Goal: Task Accomplishment & Management: Use online tool/utility

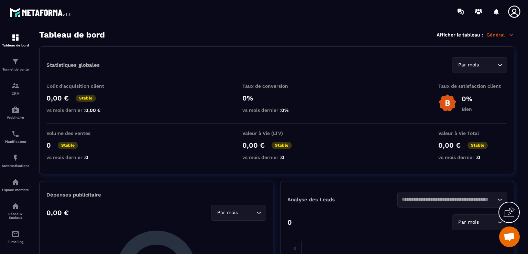
scroll to position [647, 0]
click at [17, 238] on img at bounding box center [15, 234] width 8 height 8
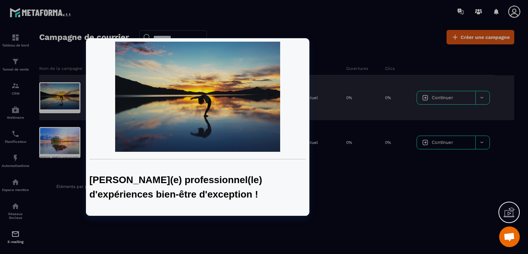
click at [48, 96] on div at bounding box center [59, 97] width 41 height 31
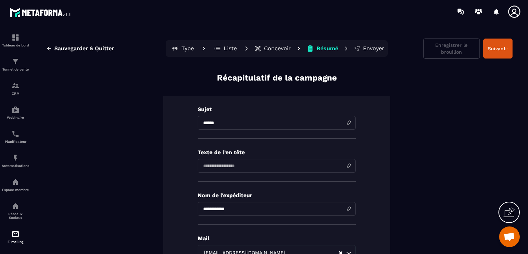
click at [265, 47] on p "Concevoir" at bounding box center [277, 48] width 27 height 7
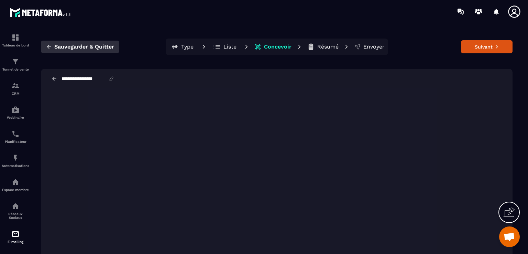
click at [45, 48] on button "Sauvegarder & Quitter" at bounding box center [80, 47] width 78 height 12
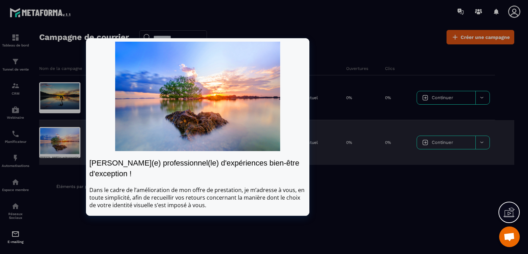
click at [63, 142] on div at bounding box center [59, 142] width 41 height 31
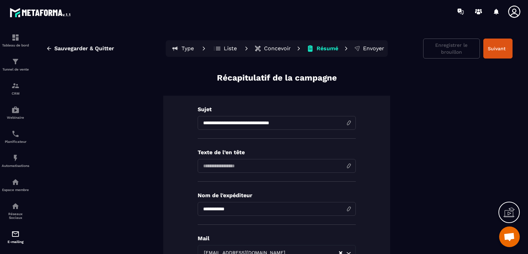
click at [269, 45] on p "Concevoir" at bounding box center [277, 48] width 27 height 7
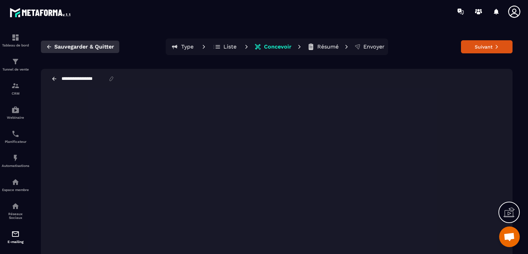
click at [69, 46] on span "Sauvegarder & Quitter" at bounding box center [84, 46] width 60 height 7
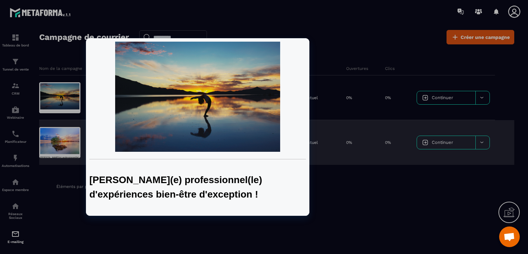
click at [57, 91] on div at bounding box center [59, 97] width 41 height 31
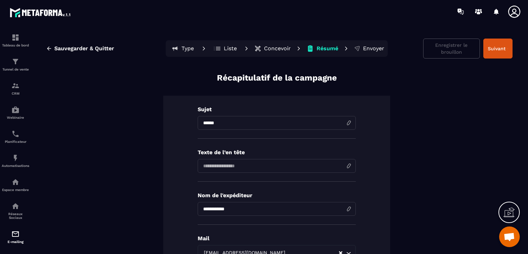
click at [285, 46] on p "Concevoir" at bounding box center [277, 48] width 27 height 7
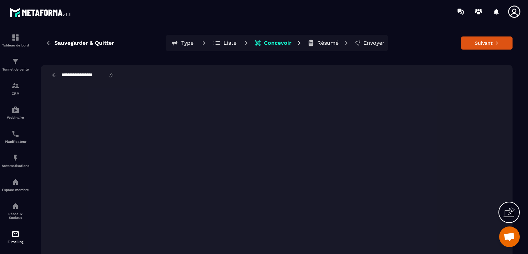
scroll to position [10, 0]
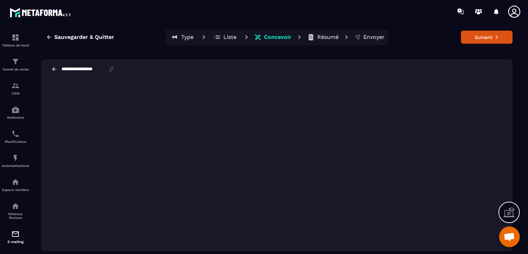
click at [361, 65] on div "**********" at bounding box center [277, 69] width 472 height 20
click at [66, 38] on span "Sauvegarder & Quitter" at bounding box center [84, 37] width 60 height 7
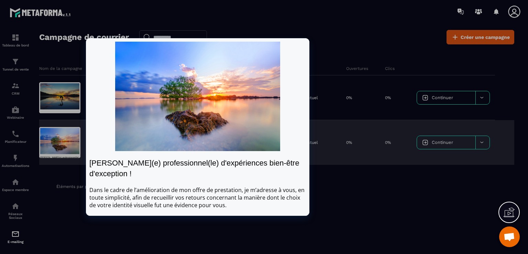
click at [63, 138] on div at bounding box center [59, 142] width 41 height 31
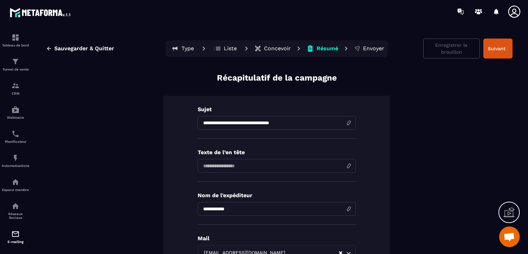
click at [273, 54] on button "Concevoir" at bounding box center [273, 49] width 41 height 14
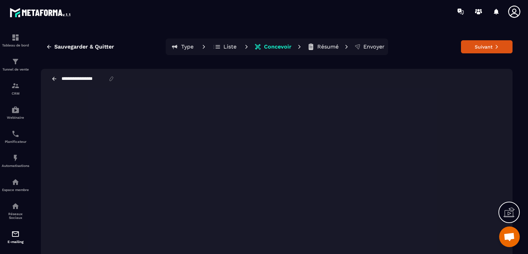
scroll to position [3, 0]
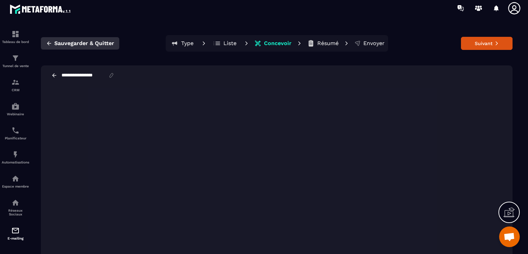
click at [50, 39] on button "Sauvegarder & Quitter" at bounding box center [80, 43] width 78 height 12
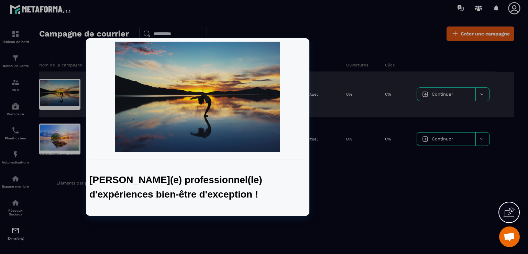
click at [60, 96] on div at bounding box center [59, 94] width 41 height 31
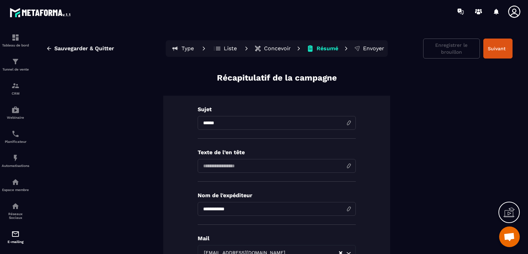
click at [274, 47] on p "Concevoir" at bounding box center [277, 48] width 27 height 7
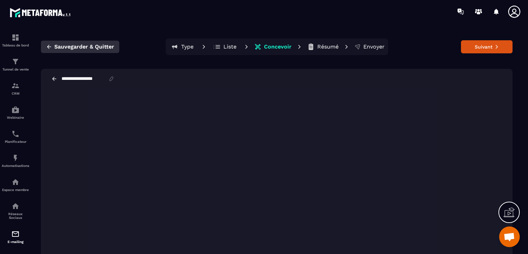
click at [56, 49] on span "Sauvegarder & Quitter" at bounding box center [84, 46] width 60 height 7
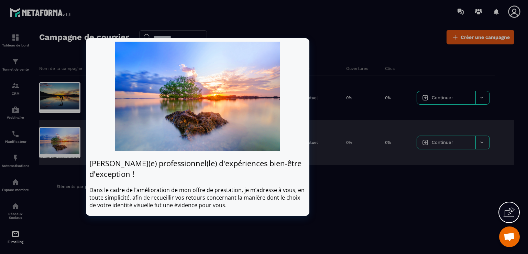
click at [63, 139] on div at bounding box center [59, 142] width 41 height 31
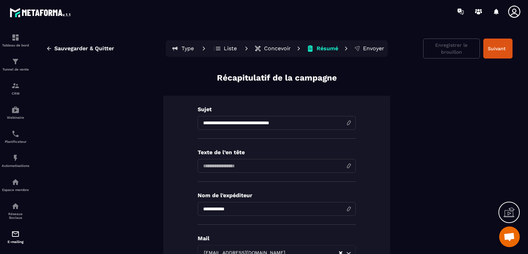
click at [261, 47] on button "Concevoir" at bounding box center [273, 49] width 41 height 14
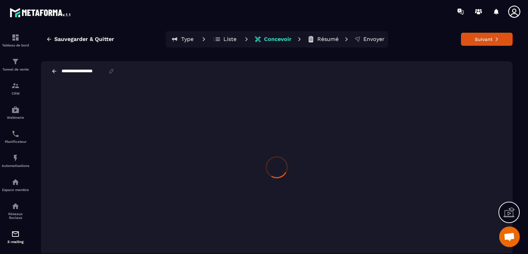
scroll to position [10, 0]
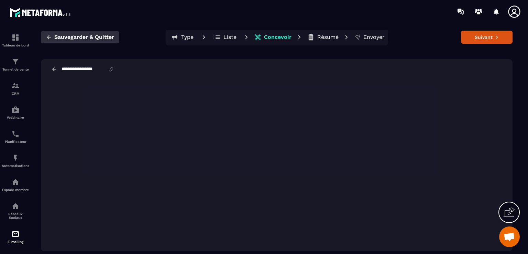
click at [49, 36] on icon "button" at bounding box center [49, 37] width 6 height 6
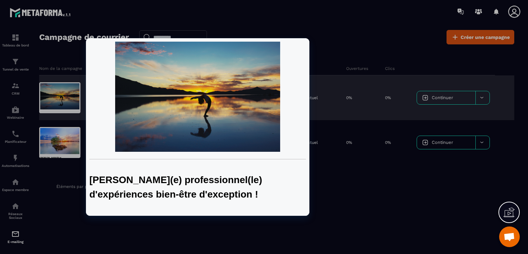
click at [66, 93] on div at bounding box center [59, 97] width 41 height 31
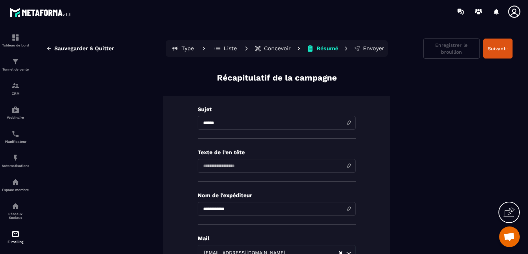
click at [268, 48] on p "Concevoir" at bounding box center [277, 48] width 27 height 7
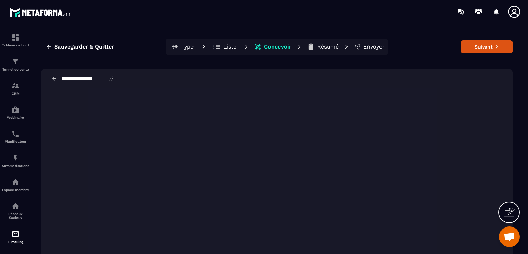
scroll to position [4, 0]
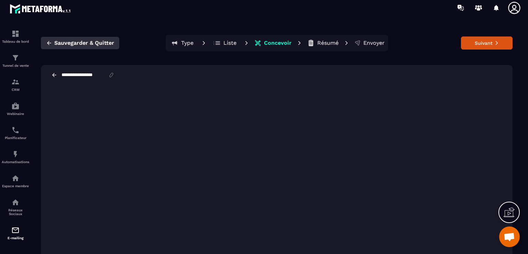
click at [77, 42] on span "Sauvegarder & Quitter" at bounding box center [84, 43] width 60 height 7
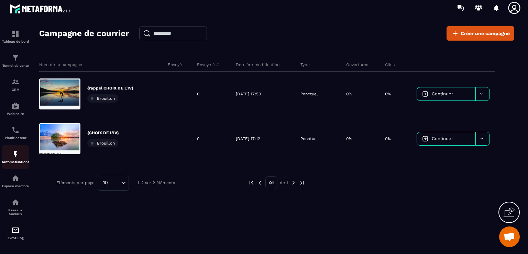
click at [16, 153] on img at bounding box center [15, 154] width 8 height 8
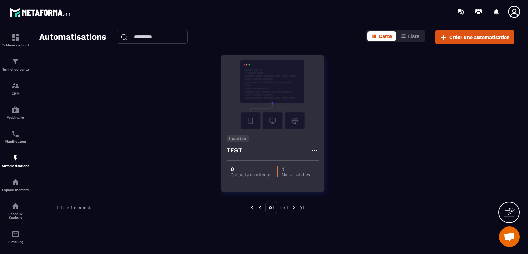
click at [300, 170] on p "1" at bounding box center [296, 169] width 29 height 7
click at [311, 149] on icon at bounding box center [315, 151] width 8 height 8
click at [319, 164] on icon at bounding box center [321, 166] width 6 height 6
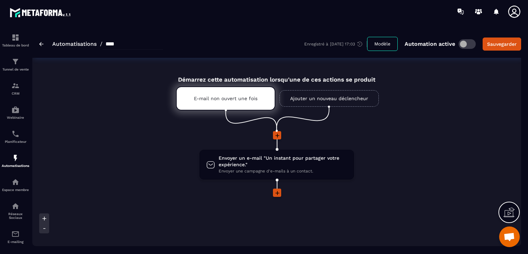
click at [502, 237] on span "Ouvrir le chat" at bounding box center [510, 236] width 21 height 21
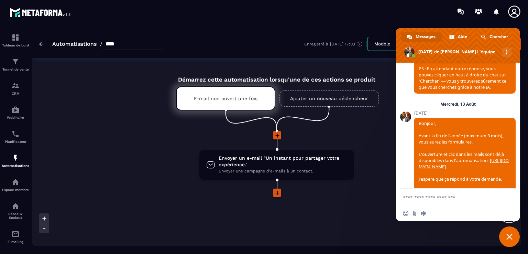
scroll to position [647, 0]
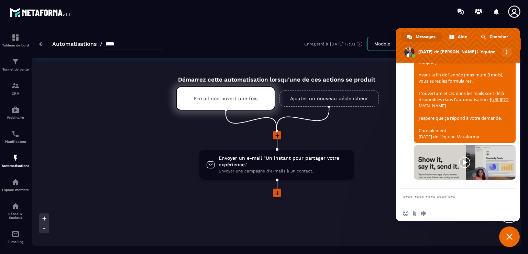
click at [471, 98] on link "[URL][DOMAIN_NAME]" at bounding box center [464, 103] width 90 height 12
click at [370, 217] on div "Démarrez cette automatisation lorsqu'une de ces actions se produit E-mail non o…" at bounding box center [276, 186] width 489 height 236
click at [512, 240] on span "Fermer le chat" at bounding box center [510, 236] width 21 height 21
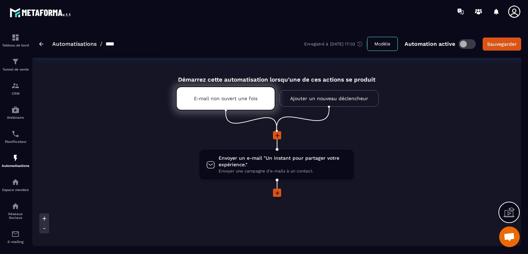
click at [383, 44] on button "Modèle" at bounding box center [382, 44] width 31 height 14
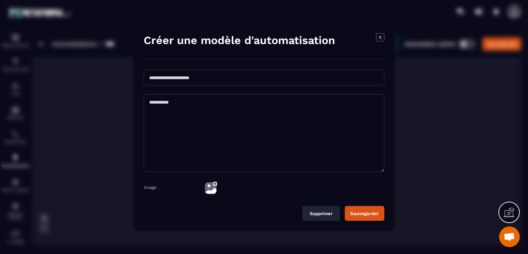
click at [191, 76] on input "Modal window" at bounding box center [264, 78] width 241 height 16
type input "*"
type input "**********"
click at [367, 213] on button "Sauvegarder" at bounding box center [365, 213] width 40 height 15
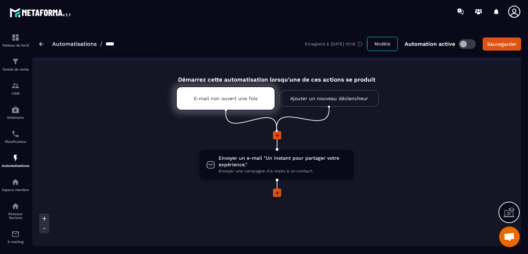
click at [43, 44] on img at bounding box center [41, 44] width 4 height 4
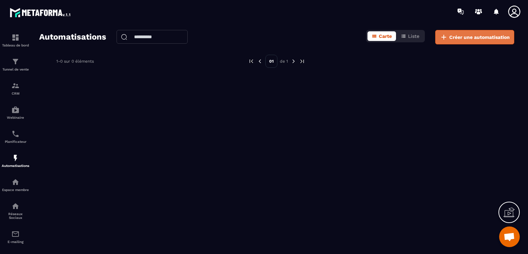
click at [454, 38] on span "Créer une automatisation" at bounding box center [480, 37] width 61 height 7
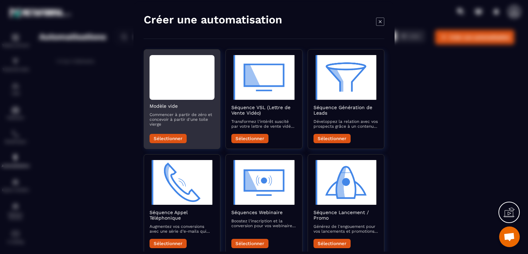
click at [158, 140] on button "Sélectionner" at bounding box center [168, 138] width 37 height 9
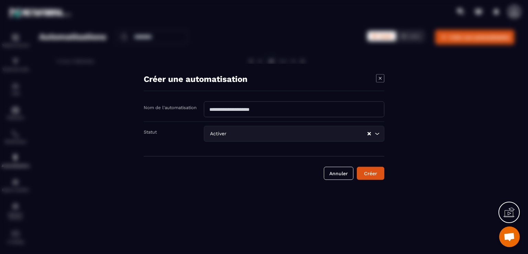
click at [270, 104] on input "Modal window" at bounding box center [294, 109] width 181 height 16
drag, startPoint x: 277, startPoint y: 112, endPoint x: 208, endPoint y: 110, distance: 68.8
click at [208, 110] on input "Modal window" at bounding box center [294, 109] width 181 height 16
type input "**********"
click at [380, 130] on div "Loading..." at bounding box center [374, 133] width 13 height 7
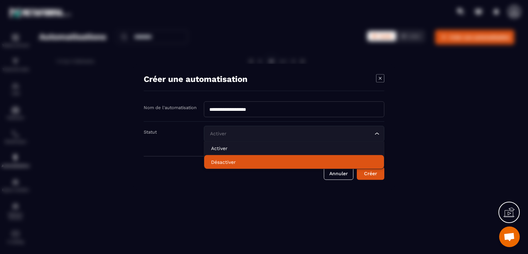
click at [234, 163] on p "Désactiver" at bounding box center [294, 162] width 166 height 7
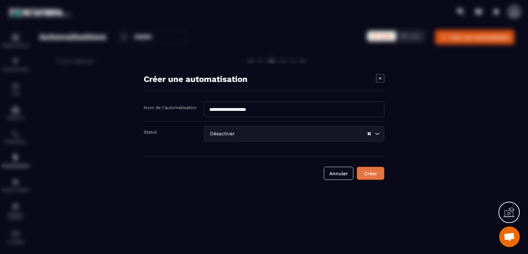
click at [375, 172] on button "Créer" at bounding box center [371, 173] width 28 height 13
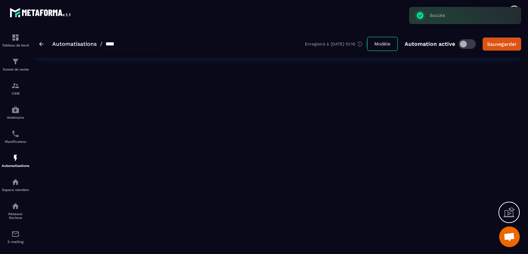
type input "**********"
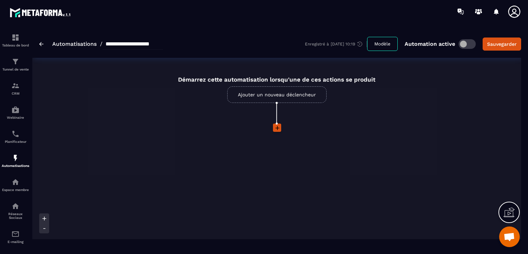
click at [286, 96] on link "Ajouter un nouveau déclencheur" at bounding box center [276, 94] width 99 height 17
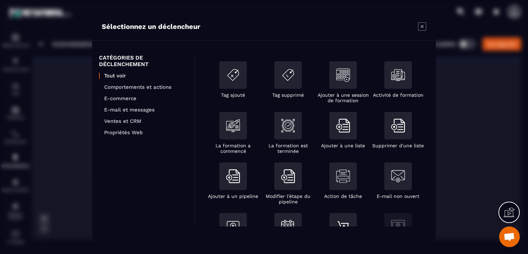
click at [425, 26] on icon "Modal window" at bounding box center [422, 26] width 8 height 8
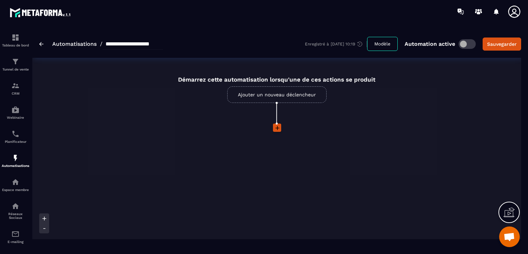
click at [280, 94] on link "Ajouter un nouveau déclencheur" at bounding box center [276, 94] width 99 height 17
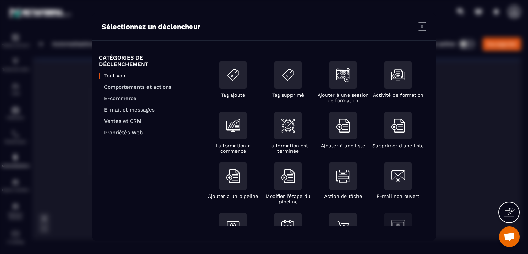
click at [511, 237] on span "Ouvrir le chat" at bounding box center [509, 238] width 11 height 10
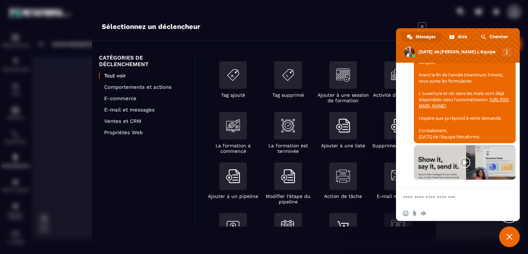
click at [468, 198] on textarea "Entrez votre message..." at bounding box center [451, 197] width 96 height 17
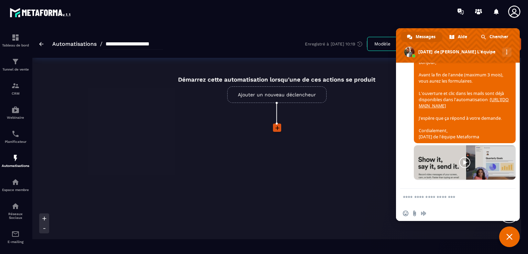
paste textarea "**********"
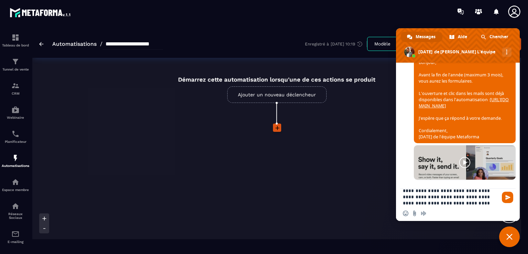
type textarea "**********"
click at [507, 191] on div "**********" at bounding box center [458, 197] width 124 height 17
click at [506, 197] on span "Envoyer" at bounding box center [508, 197] width 5 height 5
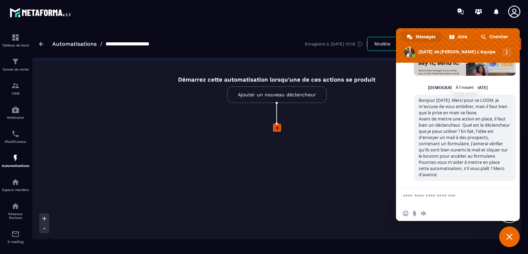
scroll to position [754, 0]
click at [372, 177] on div "Démarrez cette automatisation lorsqu'une de ces actions se produit Ajouter un n…" at bounding box center [276, 153] width 489 height 171
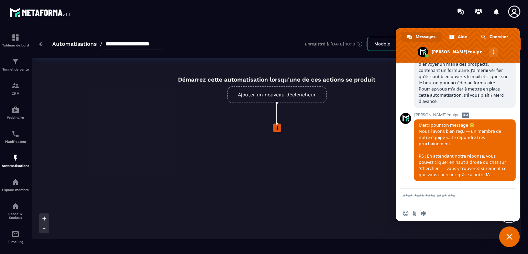
click at [277, 128] on icon at bounding box center [278, 128] width 4 height 4
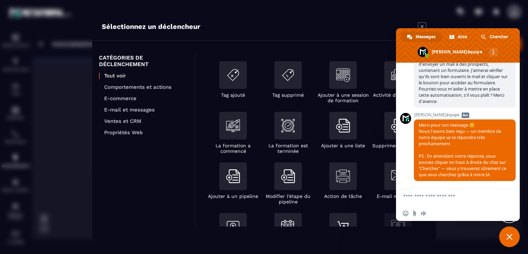
click at [510, 237] on span "Fermer le chat" at bounding box center [510, 237] width 6 height 6
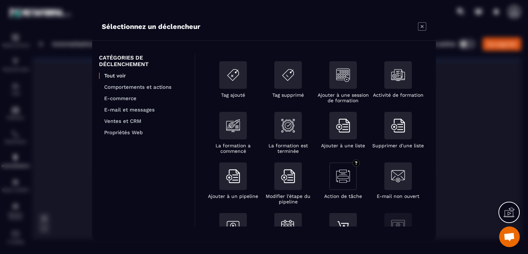
click at [350, 178] on div "Modal window" at bounding box center [344, 176] width 28 height 28
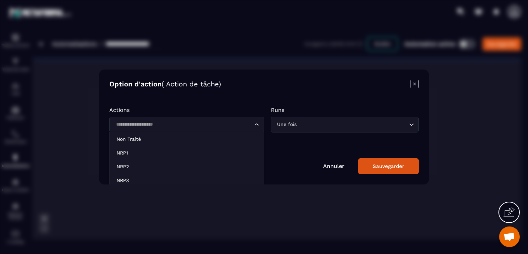
click at [173, 130] on div "Loading..." at bounding box center [186, 125] width 155 height 16
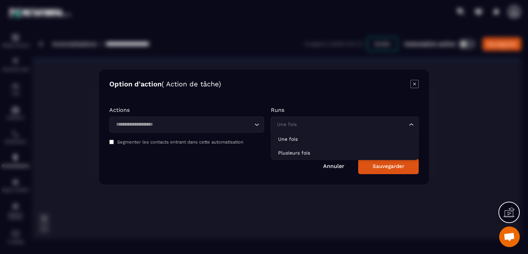
click at [285, 127] on div "Une fois" at bounding box center [341, 125] width 133 height 8
click at [285, 127] on input "Search for option" at bounding box center [342, 125] width 132 height 8
click at [418, 85] on icon "Modal window" at bounding box center [415, 84] width 8 height 8
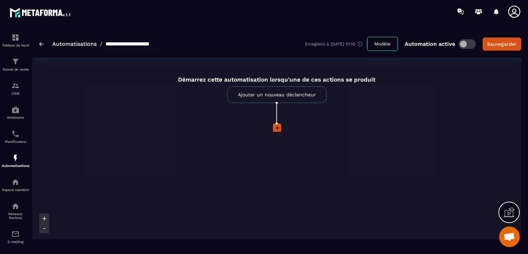
click at [272, 96] on link "Ajouter un nouveau déclencheur" at bounding box center [276, 94] width 99 height 17
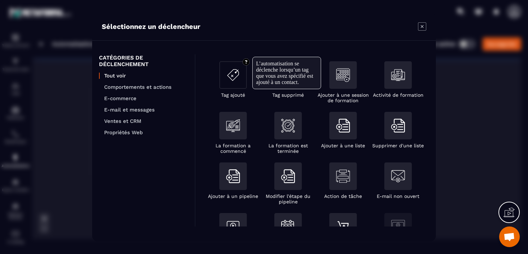
click at [232, 74] on img "Modal window" at bounding box center [233, 75] width 14 height 14
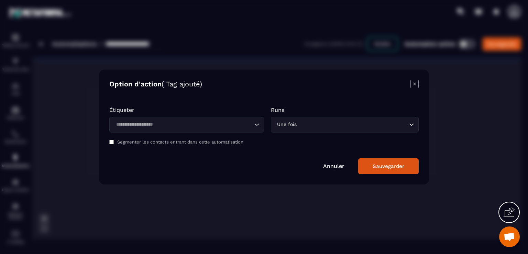
click at [418, 86] on icon "Modal window" at bounding box center [415, 84] width 8 height 8
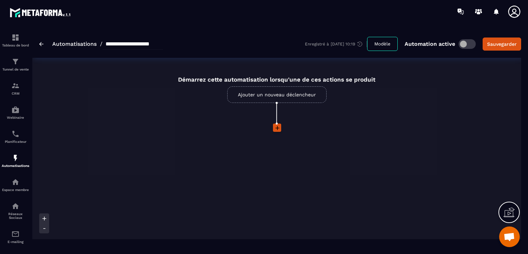
click at [256, 101] on link "Ajouter un nouveau déclencheur" at bounding box center [276, 94] width 99 height 17
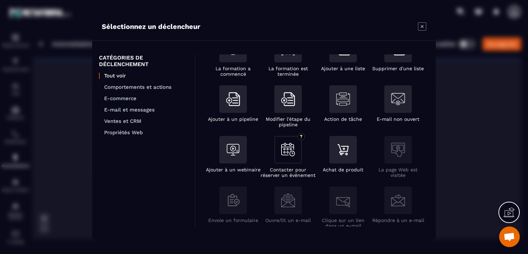
scroll to position [69, 0]
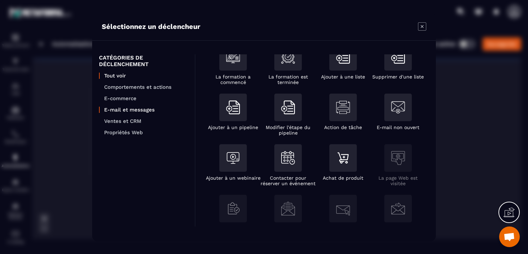
click at [119, 108] on p "E-mail et messages" at bounding box center [146, 110] width 84 height 6
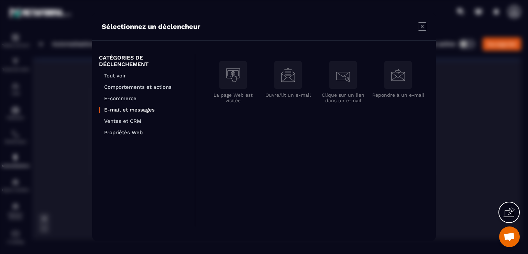
scroll to position [0, 0]
click at [117, 86] on p "Comportements et actions" at bounding box center [146, 87] width 84 height 6
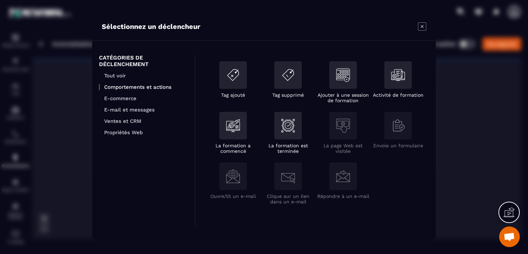
click at [510, 238] on span "Ouvrir le chat" at bounding box center [509, 238] width 11 height 10
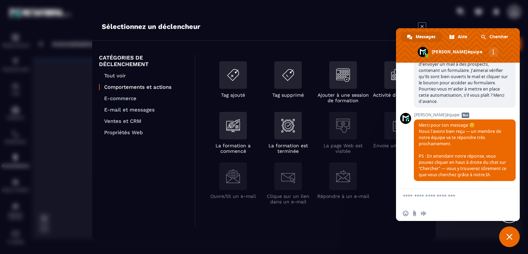
click at [510, 238] on span "Fermer le chat" at bounding box center [510, 237] width 6 height 6
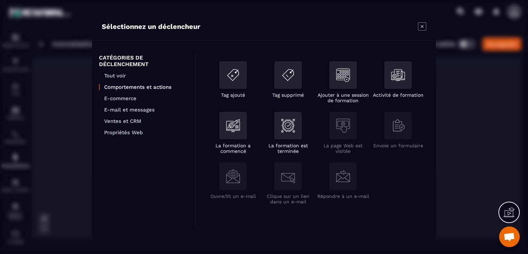
click at [421, 26] on icon "Modal window" at bounding box center [422, 26] width 8 height 8
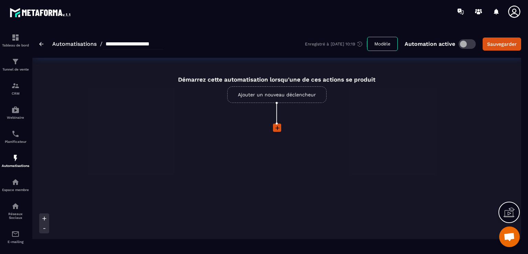
click at [505, 236] on span "Ouvrir le chat" at bounding box center [509, 238] width 11 height 10
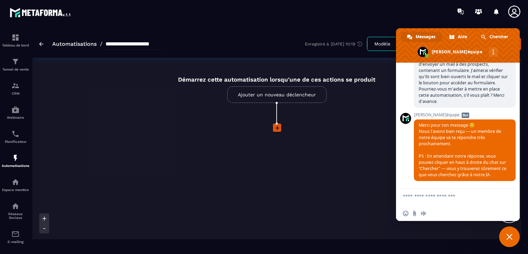
click at [505, 236] on span "Fermer le chat" at bounding box center [510, 236] width 21 height 21
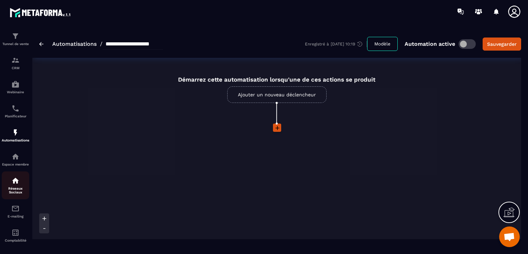
scroll to position [58, 0]
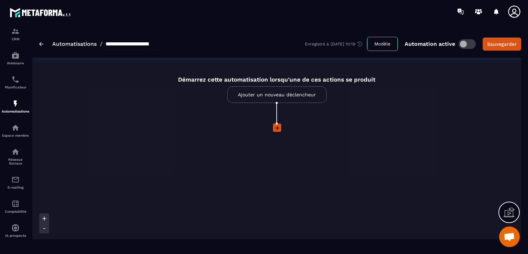
click at [512, 232] on span "Ouvrir le chat" at bounding box center [510, 236] width 21 height 21
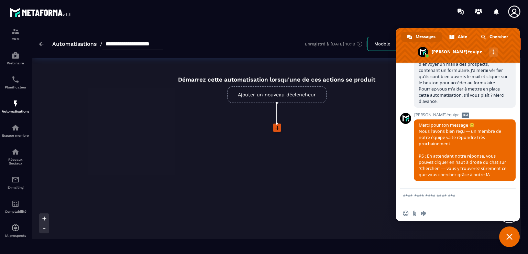
click at [510, 239] on span "Fermer le chat" at bounding box center [510, 237] width 6 height 6
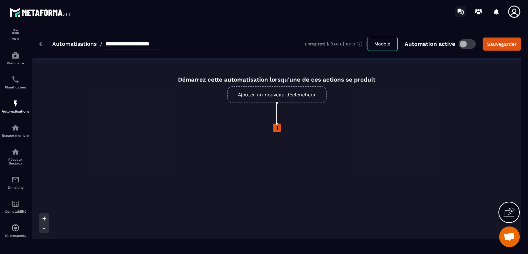
click at [461, 12] on icon at bounding box center [461, 11] width 11 height 11
click at [13, 37] on p "CRM" at bounding box center [16, 39] width 28 height 4
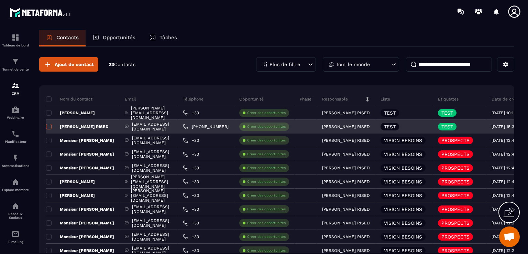
click at [48, 126] on span at bounding box center [49, 127] width 6 height 6
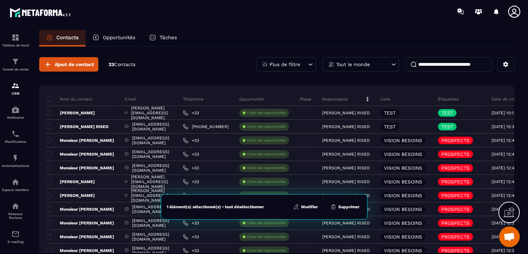
click at [302, 207] on button "Modifier" at bounding box center [305, 206] width 29 height 7
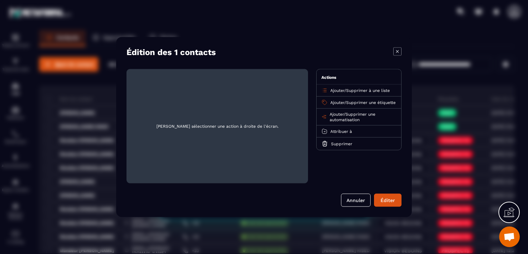
click at [344, 103] on span "Ajouter" at bounding box center [338, 102] width 14 height 5
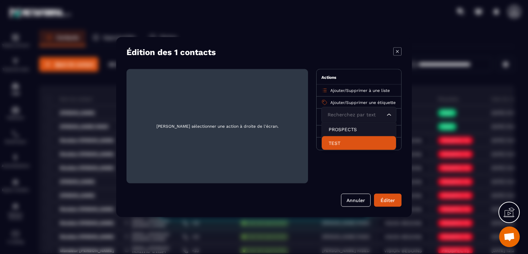
click at [337, 143] on p "TEST" at bounding box center [359, 143] width 61 height 7
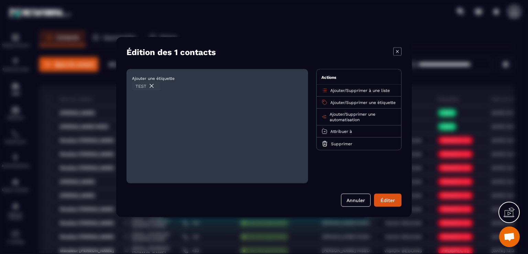
click at [341, 117] on span "Ajouter" at bounding box center [337, 114] width 14 height 5
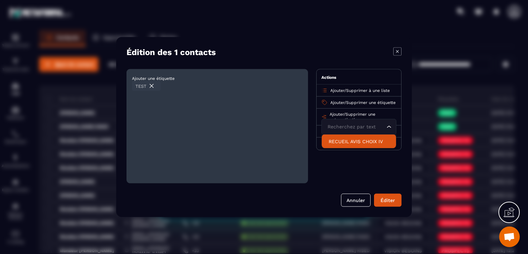
click at [340, 145] on p "RECUEIL AVIS CHOIX IV" at bounding box center [359, 141] width 61 height 7
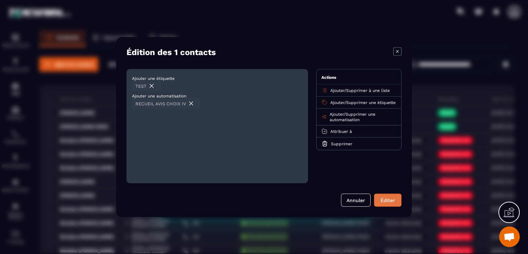
click at [390, 201] on div "Éditer" at bounding box center [388, 200] width 19 height 7
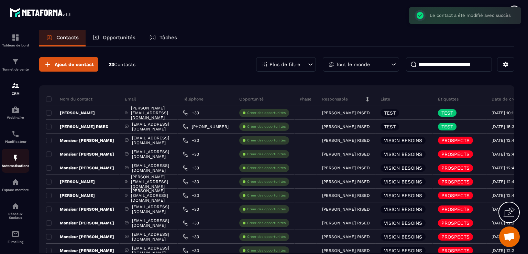
click at [15, 164] on div "Automatisations" at bounding box center [16, 161] width 28 height 14
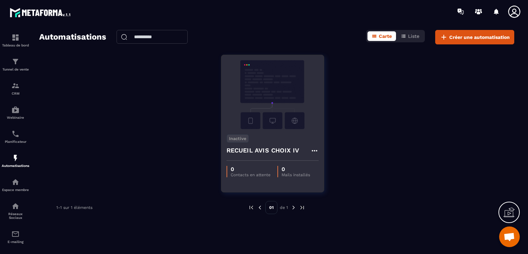
click at [313, 148] on icon at bounding box center [315, 151] width 8 height 8
click at [325, 163] on link "Modifier" at bounding box center [331, 166] width 37 height 15
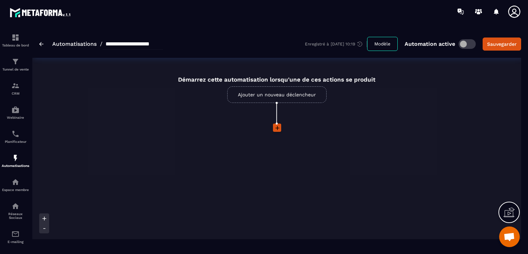
click at [289, 95] on link "Ajouter un nouveau déclencheur" at bounding box center [276, 94] width 99 height 17
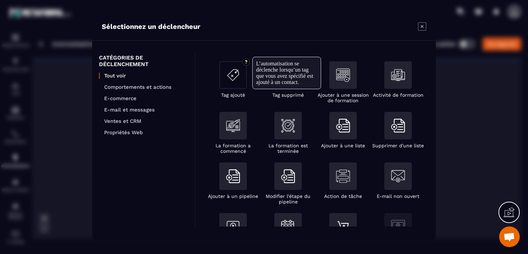
click at [230, 71] on img "Modal window" at bounding box center [233, 75] width 14 height 14
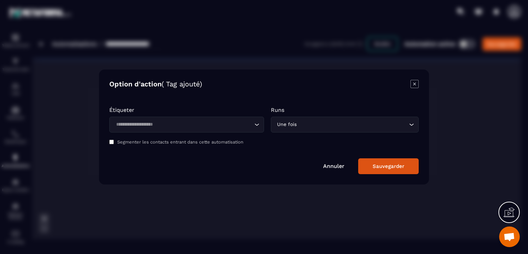
click at [173, 123] on input "Search for option" at bounding box center [183, 125] width 139 height 8
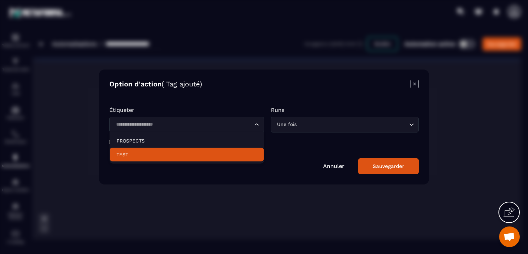
click at [137, 154] on p "TEST" at bounding box center [187, 154] width 140 height 7
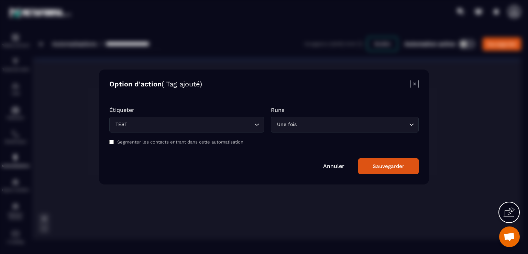
click at [318, 127] on input "Search for option" at bounding box center [352, 125] width 109 height 8
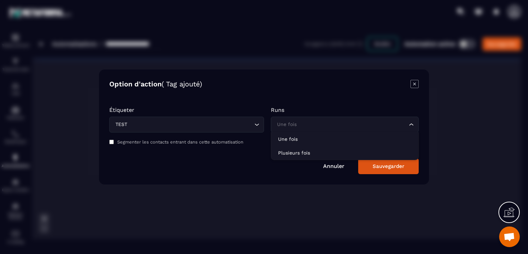
click at [318, 127] on input "Search for option" at bounding box center [342, 125] width 132 height 8
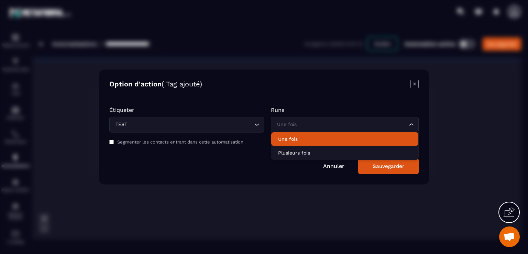
click at [312, 139] on p "Une fois" at bounding box center [344, 139] width 133 height 7
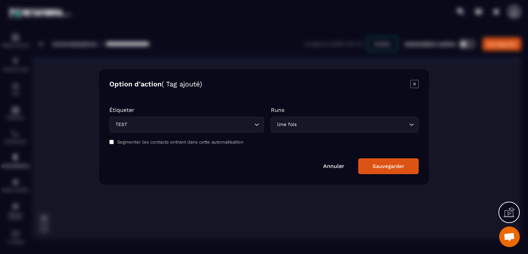
click at [399, 167] on div "Sauvegarder" at bounding box center [389, 166] width 32 height 6
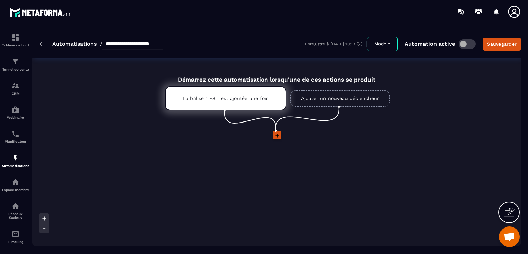
click at [278, 134] on icon at bounding box center [277, 135] width 7 height 7
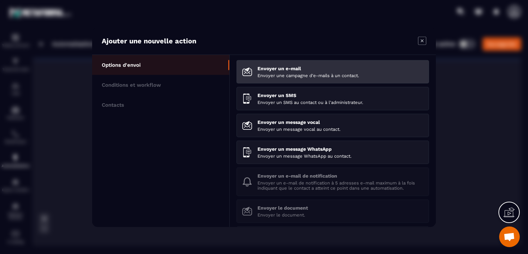
click at [289, 68] on p "Envoyer un e-mail" at bounding box center [341, 69] width 166 height 6
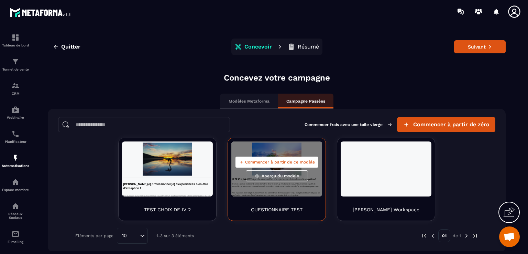
click at [281, 150] on div "Commencer à partir de ce modèle Aperçu du modèle" at bounding box center [277, 168] width 91 height 55
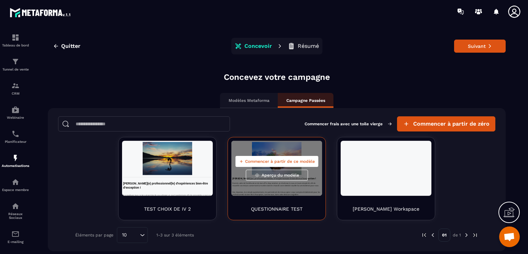
scroll to position [15, 0]
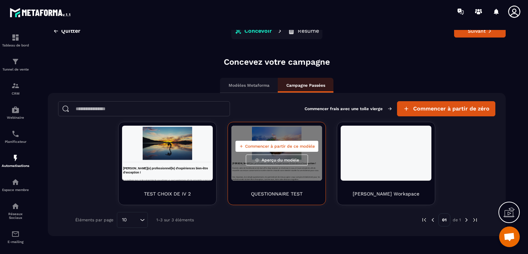
click at [271, 190] on p "QUESTIONNAIRE TEST" at bounding box center [277, 193] width 52 height 7
click at [285, 149] on button "Commencer à partir de ce modèle" at bounding box center [277, 146] width 83 height 11
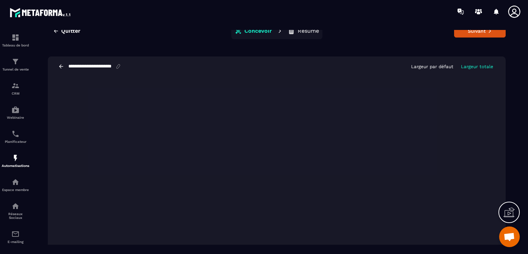
scroll to position [0, 0]
click at [483, 34] on button "Suivant" at bounding box center [480, 31] width 52 height 13
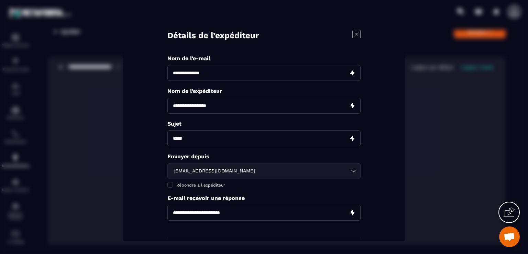
click at [355, 33] on icon "Modal window" at bounding box center [356, 34] width 3 height 3
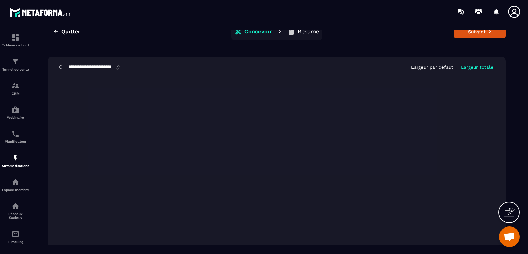
click at [60, 66] on icon at bounding box center [61, 67] width 4 height 4
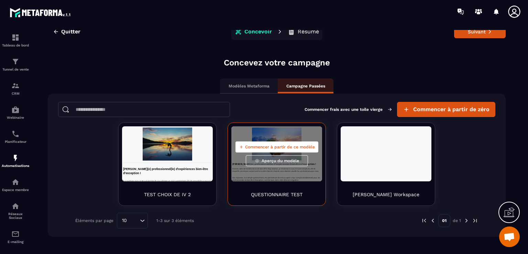
click at [304, 193] on div "QUESTIONNAIRE TEST" at bounding box center [277, 194] width 91 height 15
click at [288, 176] on div "Commencer à partir de ce modèle Aperçu du modèle" at bounding box center [277, 153] width 91 height 55
click at [279, 192] on p "QUESTIONNAIRE TEST" at bounding box center [277, 194] width 52 height 7
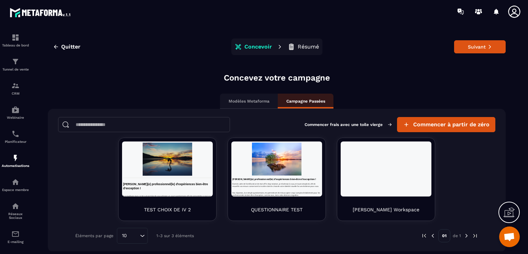
scroll to position [1, 0]
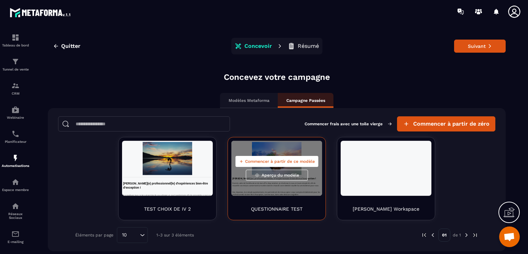
click at [270, 162] on span "Commencer à partir de ce modèle" at bounding box center [280, 162] width 70 height 6
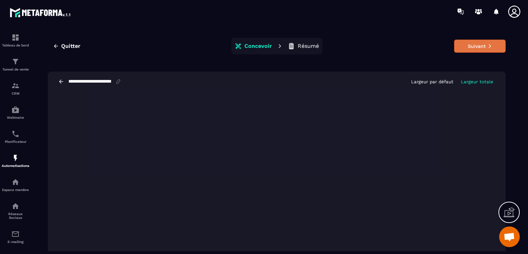
click at [484, 49] on button "Suivant" at bounding box center [480, 46] width 52 height 13
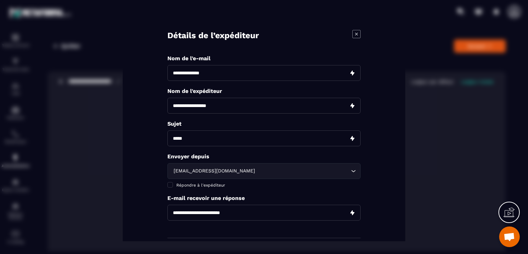
click at [212, 75] on input "Modal window" at bounding box center [264, 73] width 193 height 16
type input "**********"
click at [241, 143] on input "Modal window" at bounding box center [264, 138] width 193 height 16
type input "**********"
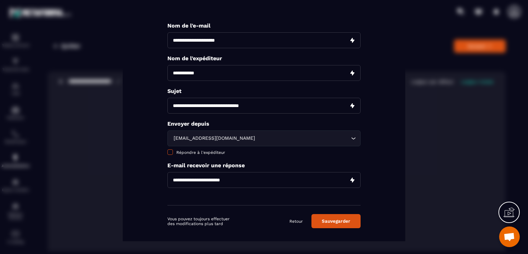
scroll to position [36, 0]
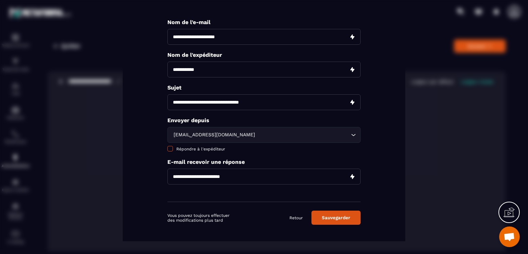
click at [169, 148] on span "Modal window" at bounding box center [171, 149] width 6 height 6
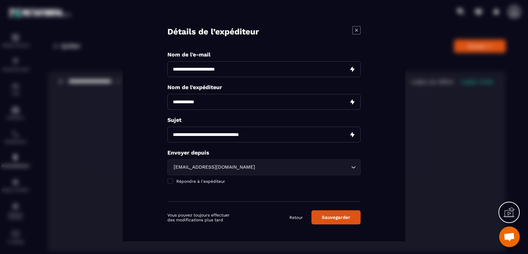
click at [340, 217] on button "Sauvegarder" at bounding box center [336, 217] width 49 height 14
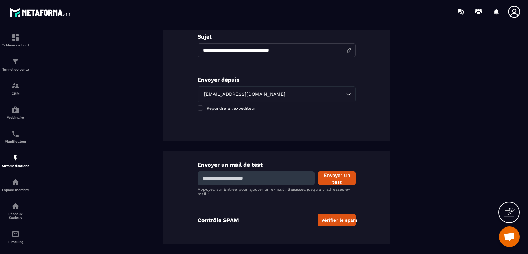
scroll to position [15, 0]
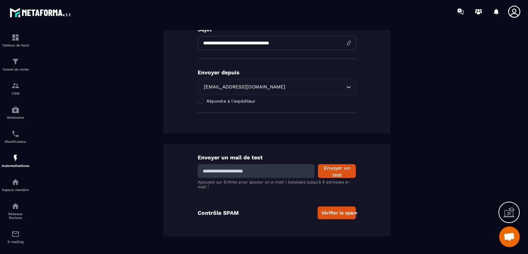
click at [259, 173] on input at bounding box center [256, 171] width 117 height 14
type input "**********"
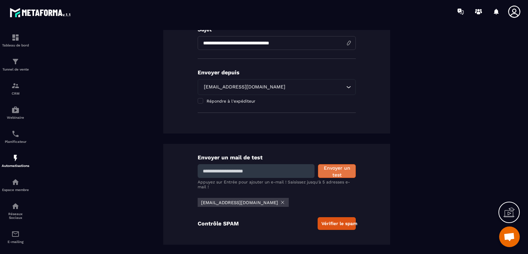
click at [335, 169] on button "Envoyer un test" at bounding box center [337, 171] width 38 height 14
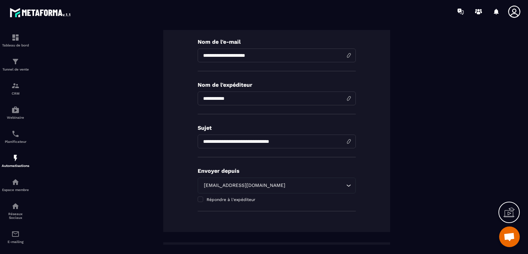
scroll to position [0, 0]
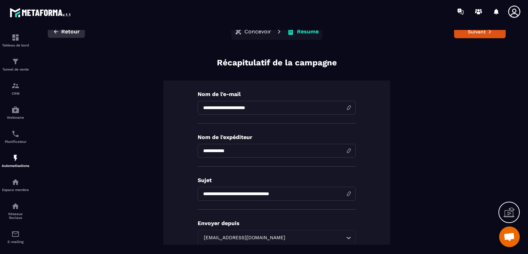
click at [54, 30] on icon "button" at bounding box center [56, 32] width 6 height 6
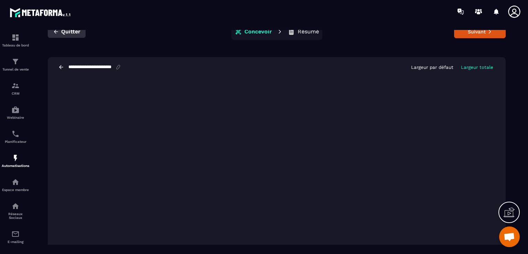
click at [54, 32] on icon "button" at bounding box center [56, 32] width 6 height 6
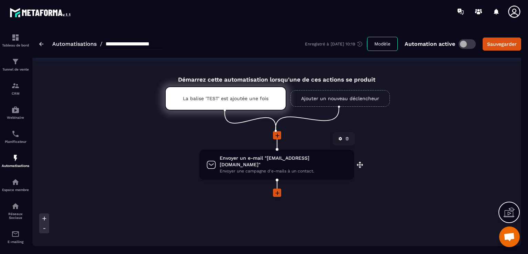
click at [283, 160] on span "Envoyer un e-mail "[EMAIL_ADDRESS][DOMAIN_NAME]"" at bounding box center [284, 161] width 128 height 13
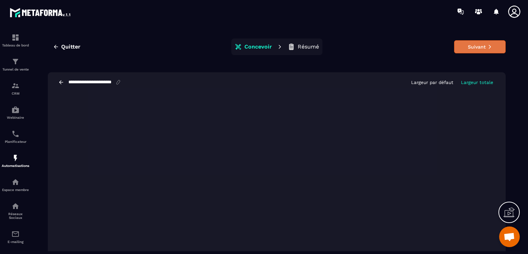
click at [476, 49] on button "Suivant" at bounding box center [480, 46] width 52 height 13
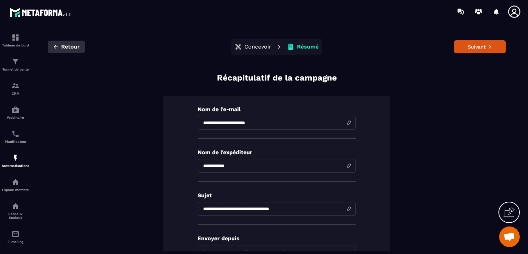
click at [56, 48] on icon "button" at bounding box center [56, 47] width 6 height 6
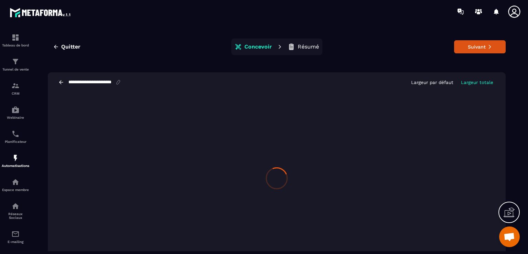
click at [56, 48] on icon "button" at bounding box center [56, 47] width 6 height 6
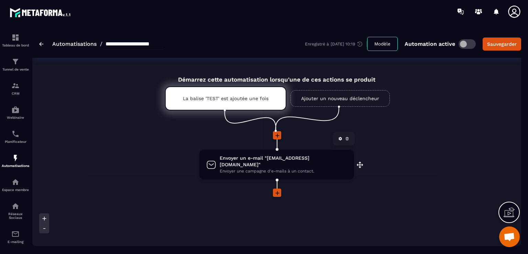
click at [339, 137] on icon at bounding box center [341, 139] width 4 height 4
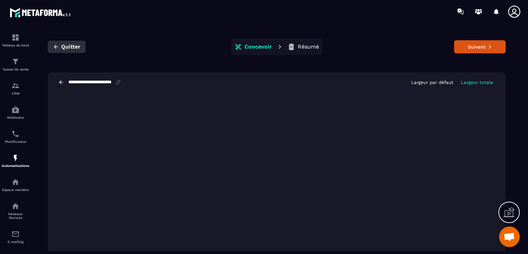
click at [52, 46] on button "Quitter" at bounding box center [67, 47] width 38 height 12
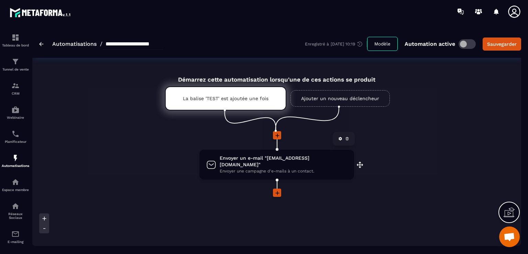
click at [357, 163] on icon "drag-arrow" at bounding box center [360, 164] width 7 height 7
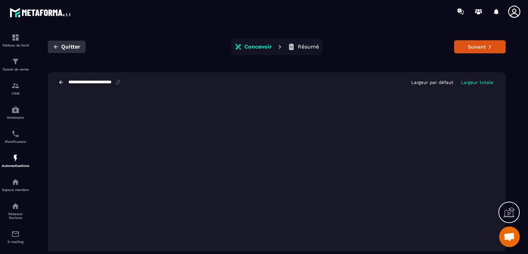
click at [52, 45] on button "Quitter" at bounding box center [67, 47] width 38 height 12
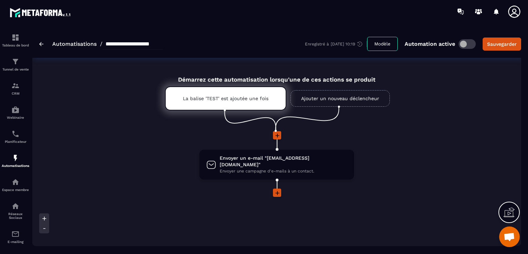
click at [279, 191] on icon at bounding box center [278, 193] width 4 height 4
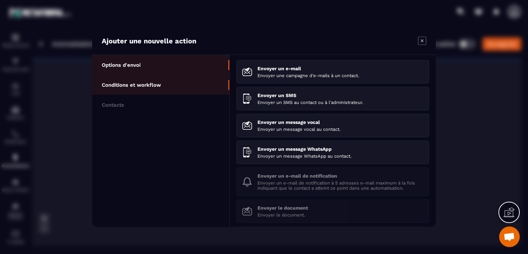
click at [144, 86] on p "Conditions et workflow" at bounding box center [131, 85] width 59 height 6
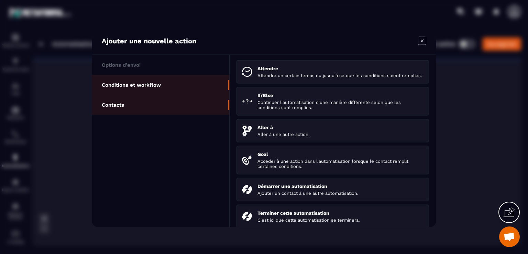
click at [135, 104] on li "Contacts" at bounding box center [160, 105] width 137 height 20
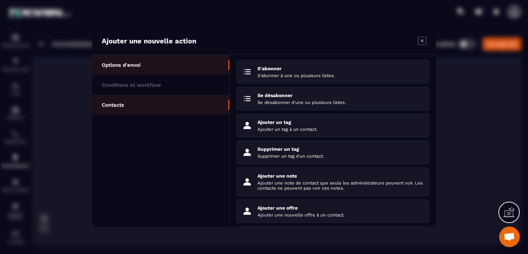
click at [136, 66] on p "Options d'envoi" at bounding box center [121, 65] width 39 height 6
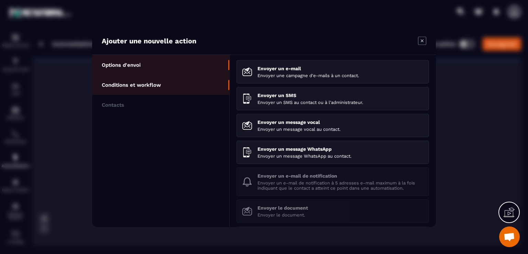
click at [126, 85] on p "Conditions et workflow" at bounding box center [131, 85] width 59 height 6
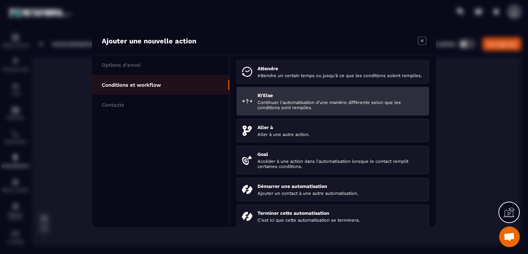
click at [294, 108] on p "Continuer l'automatisation d'une manière différente selon que les conditions so…" at bounding box center [341, 105] width 166 height 10
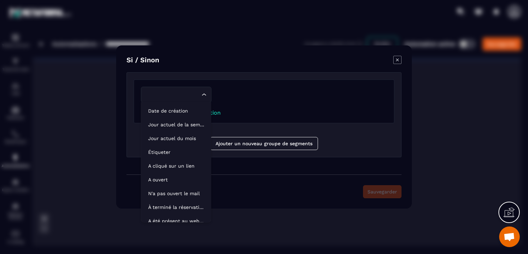
click at [206, 93] on icon "Search for option" at bounding box center [204, 94] width 7 height 7
click at [168, 179] on p "A ouvert" at bounding box center [176, 179] width 56 height 7
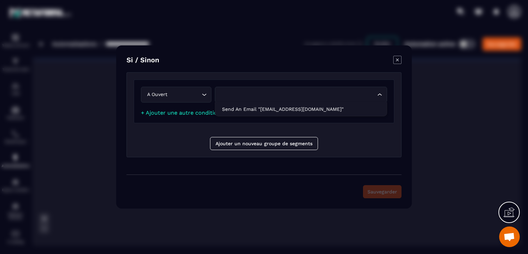
click at [380, 96] on icon "Search for option" at bounding box center [380, 94] width 7 height 7
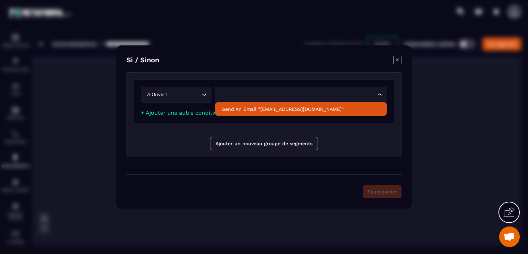
click at [255, 111] on p "Send an email "[EMAIL_ADDRESS][DOMAIN_NAME]"" at bounding box center [301, 109] width 158 height 7
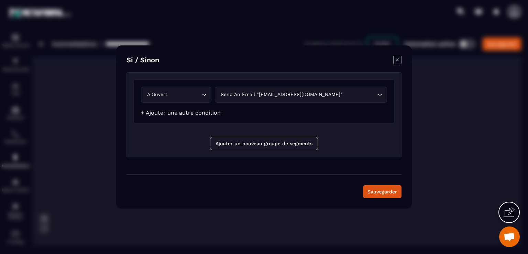
click at [179, 115] on link "+ Ajouter une autre condition" at bounding box center [181, 112] width 80 height 7
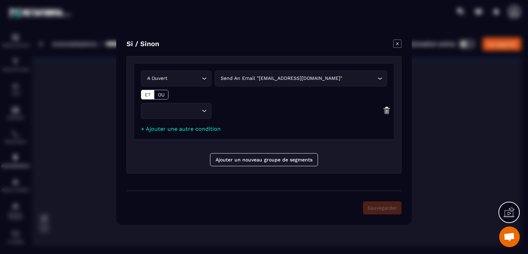
click at [202, 111] on icon "Search for option" at bounding box center [204, 110] width 7 height 7
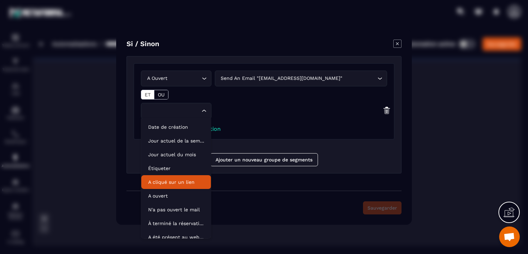
click at [176, 182] on p "A cliqué sur un lien" at bounding box center [176, 182] width 56 height 7
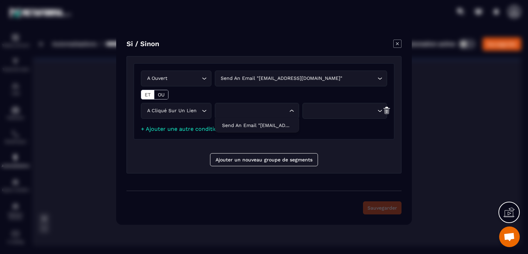
click at [290, 107] on div "Loading..." at bounding box center [292, 110] width 7 height 7
click at [281, 127] on p "Send an email "[EMAIL_ADDRESS][DOMAIN_NAME]"" at bounding box center [257, 125] width 70 height 7
click at [383, 112] on icon "Search for option" at bounding box center [380, 110] width 7 height 7
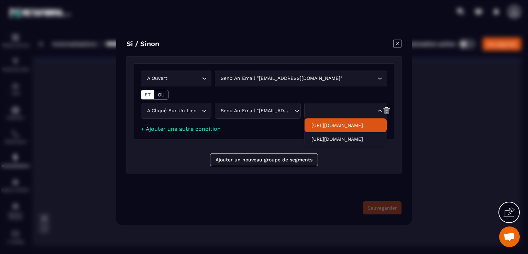
click at [374, 126] on p "[URL][DOMAIN_NAME]" at bounding box center [346, 125] width 68 height 7
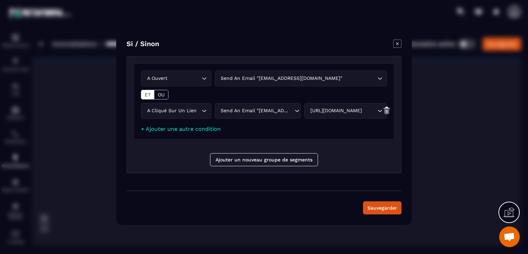
click at [382, 77] on icon "Search for option" at bounding box center [380, 78] width 7 height 7
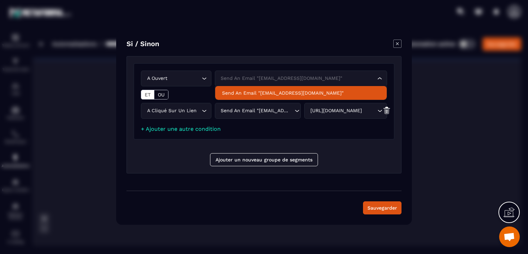
click at [382, 77] on icon "Search for option" at bounding box center [380, 78] width 7 height 7
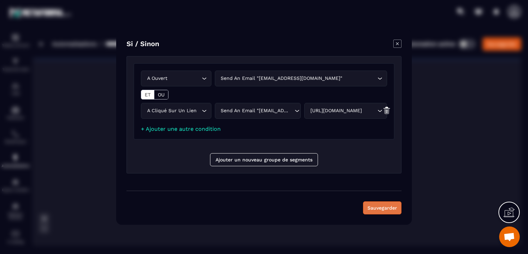
click at [381, 207] on button "Sauvegarder" at bounding box center [382, 207] width 39 height 13
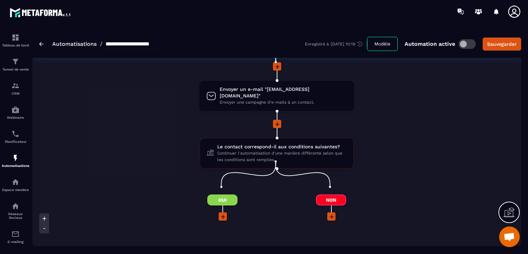
scroll to position [103, 0]
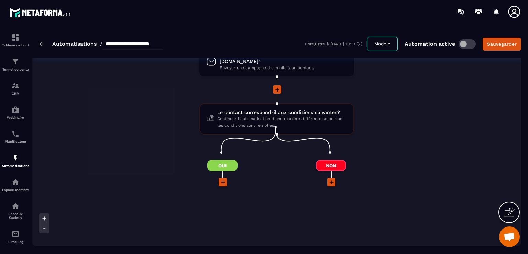
click at [224, 179] on icon at bounding box center [223, 182] width 7 height 7
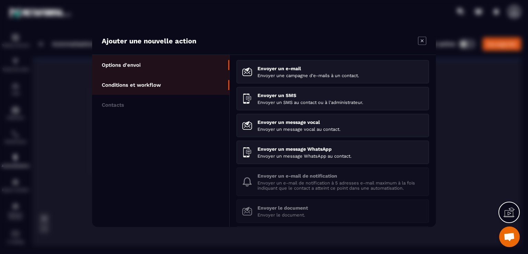
click at [150, 84] on p "Conditions et workflow" at bounding box center [131, 85] width 59 height 6
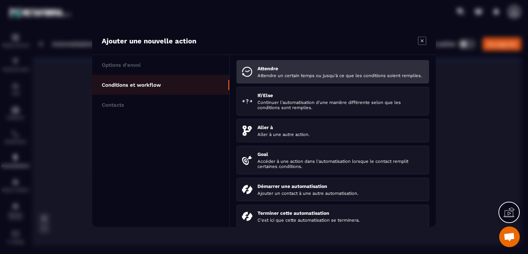
click at [273, 74] on p "Attendre un certain temps ou jusqu'à ce que les conditions soient remplies." at bounding box center [341, 75] width 166 height 5
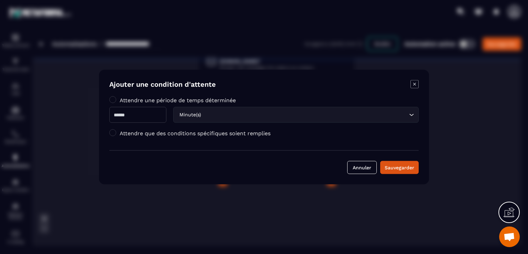
click at [135, 117] on input "Modal window" at bounding box center [137, 115] width 57 height 16
type input "*"
click at [207, 112] on div "Minute(s)" at bounding box center [292, 115] width 231 height 8
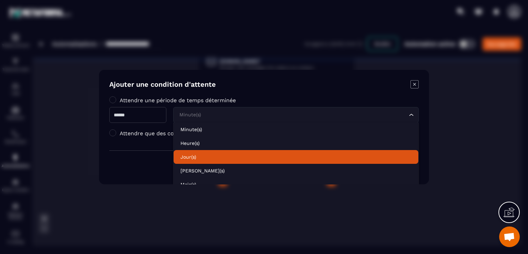
click at [197, 160] on li "Jour(s)" at bounding box center [296, 157] width 245 height 14
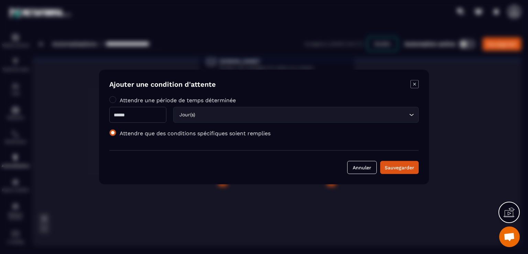
click at [114, 132] on span "Modal window" at bounding box center [112, 132] width 7 height 7
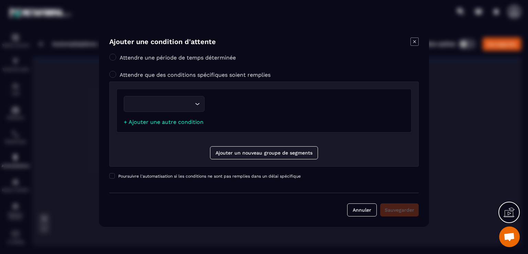
click at [198, 103] on icon "Search for option" at bounding box center [197, 103] width 7 height 7
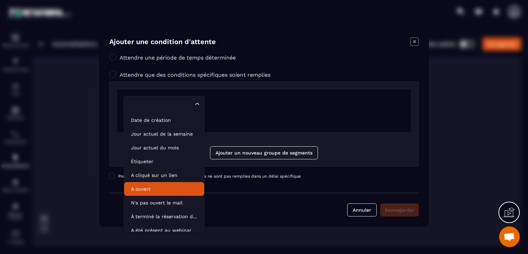
click at [154, 189] on p "A ouvert" at bounding box center [164, 188] width 66 height 7
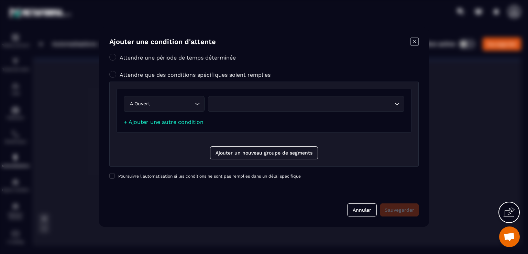
click at [194, 105] on icon "Search for option" at bounding box center [197, 103] width 7 height 7
click at [191, 124] on link "+ Ajouter une autre condition" at bounding box center [164, 122] width 80 height 7
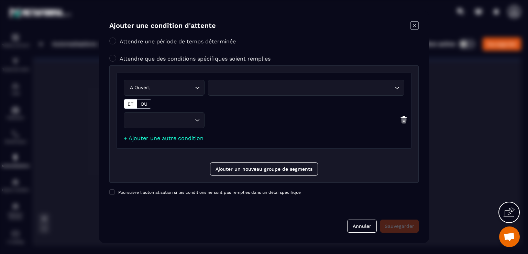
click at [197, 121] on icon "Search for option" at bounding box center [197, 120] width 7 height 7
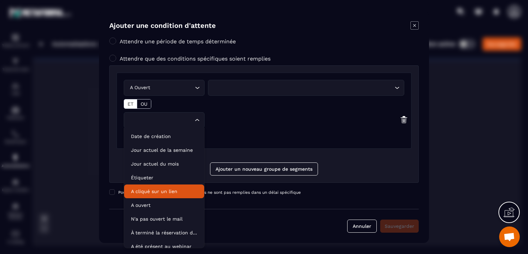
click at [169, 193] on p "A cliqué sur un lien" at bounding box center [164, 191] width 66 height 7
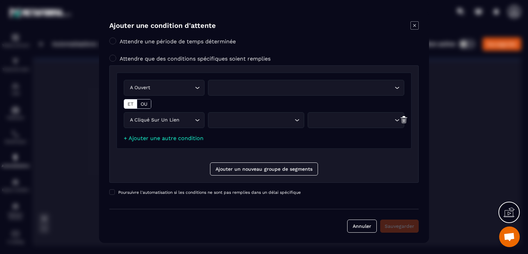
click at [287, 89] on div "Search for option" at bounding box center [303, 88] width 182 height 8
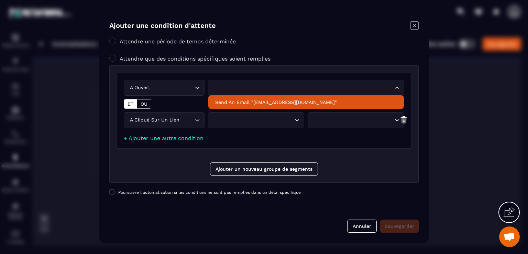
click at [281, 103] on p "Send an email "[EMAIL_ADDRESS][DOMAIN_NAME]"" at bounding box center [306, 102] width 182 height 7
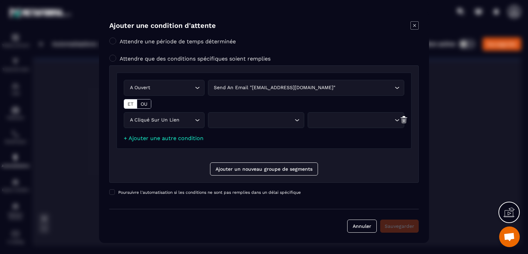
click at [291, 119] on div "Search for option" at bounding box center [253, 120] width 82 height 8
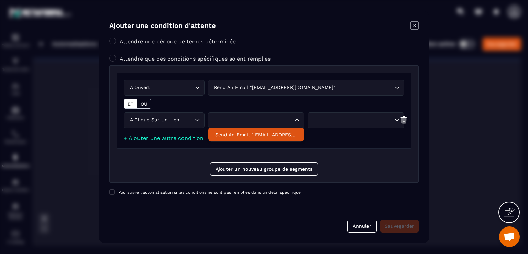
click at [290, 136] on p "Send an email "[EMAIL_ADDRESS][DOMAIN_NAME]"" at bounding box center [256, 134] width 82 height 7
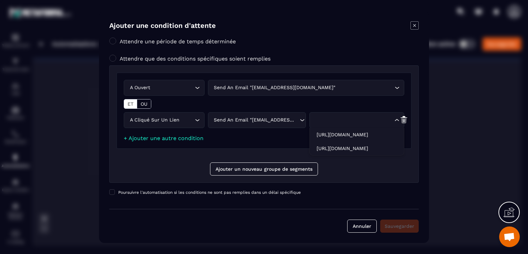
click at [366, 120] on div "Search for option" at bounding box center [353, 120] width 81 height 8
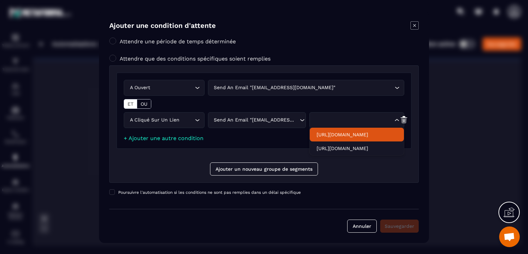
click at [364, 137] on p "[URL][DOMAIN_NAME]" at bounding box center [357, 134] width 81 height 7
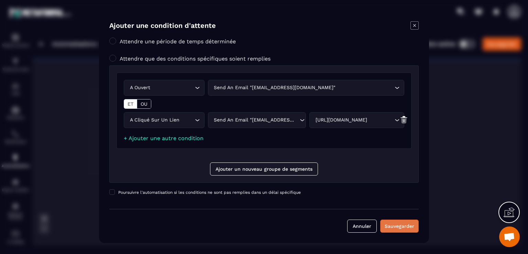
click at [401, 226] on div "Sauvegarder" at bounding box center [400, 226] width 30 height 7
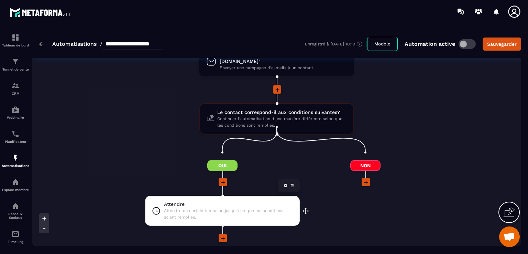
click at [223, 201] on span "Attendre" at bounding box center [228, 204] width 129 height 7
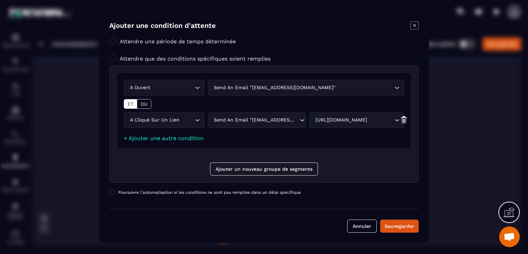
click at [414, 24] on icon "Modal window" at bounding box center [415, 25] width 3 height 3
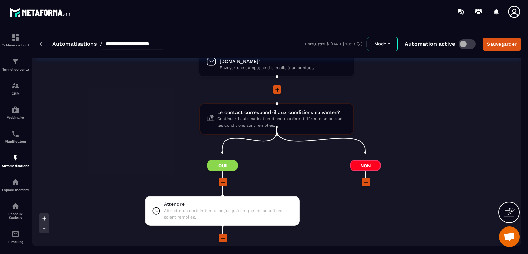
click at [368, 179] on icon at bounding box center [366, 182] width 7 height 7
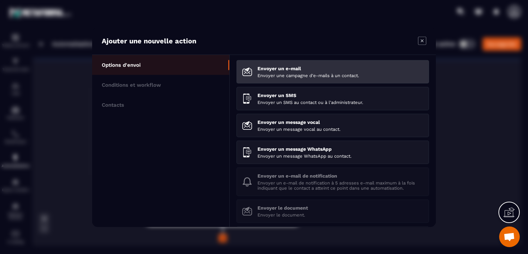
click at [263, 71] on div "Envoyer un e-mail Envoyer une campagne d'e-mails à un contact." at bounding box center [341, 72] width 166 height 12
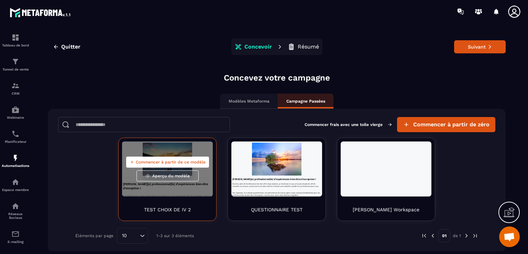
click at [159, 158] on button "Commencer à partir de ce modèle" at bounding box center [167, 162] width 83 height 11
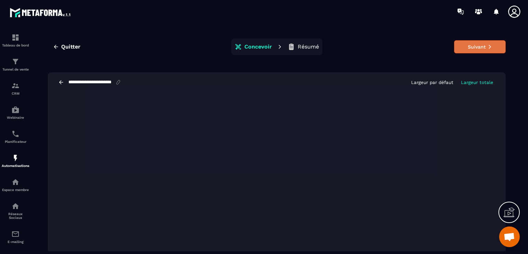
click at [479, 47] on button "Suivant" at bounding box center [480, 46] width 52 height 13
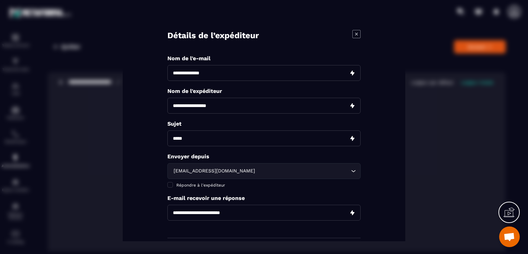
click at [334, 71] on input "Modal window" at bounding box center [264, 73] width 193 height 16
type input "**********"
click at [325, 138] on input "Modal window" at bounding box center [264, 138] width 193 height 16
type input "**********"
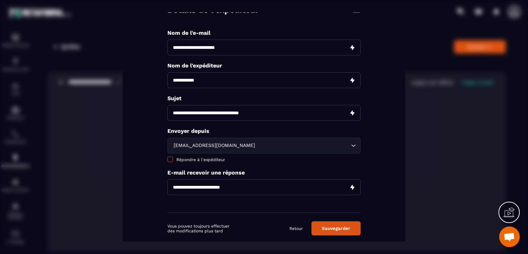
scroll to position [36, 0]
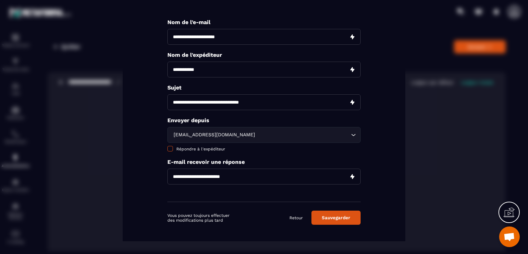
click at [171, 148] on span "Modal window" at bounding box center [171, 149] width 6 height 6
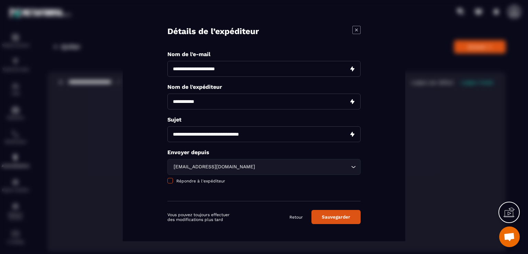
scroll to position [4, 0]
click at [337, 217] on button "Sauvegarder" at bounding box center [336, 217] width 49 height 14
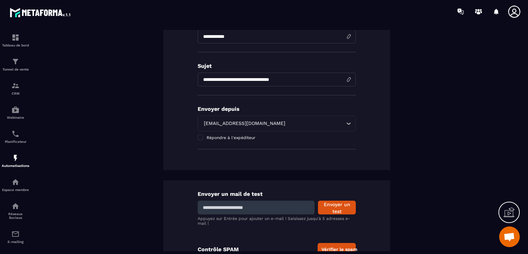
scroll to position [151, 0]
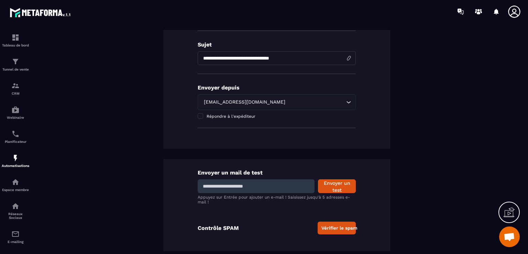
click at [283, 188] on input at bounding box center [256, 186] width 117 height 14
type input "**********"
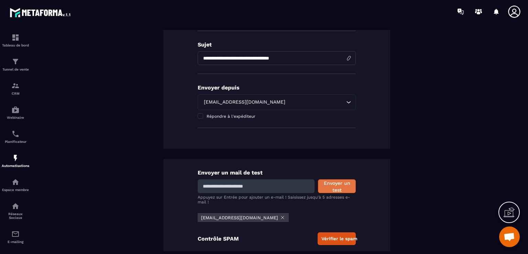
click at [333, 184] on button "Envoyer un test" at bounding box center [337, 186] width 38 height 14
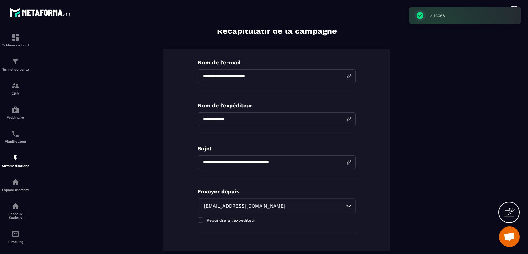
scroll to position [0, 0]
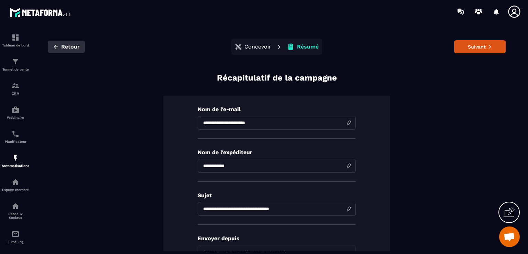
click at [55, 49] on icon "button" at bounding box center [56, 47] width 6 height 6
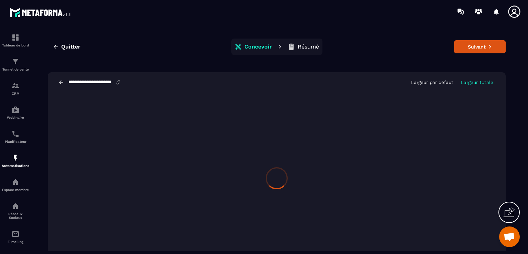
click at [55, 49] on icon "button" at bounding box center [56, 47] width 6 height 6
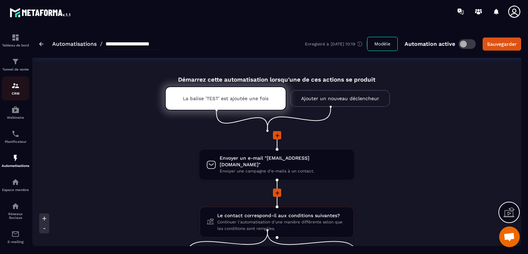
click at [11, 90] on img at bounding box center [15, 86] width 8 height 8
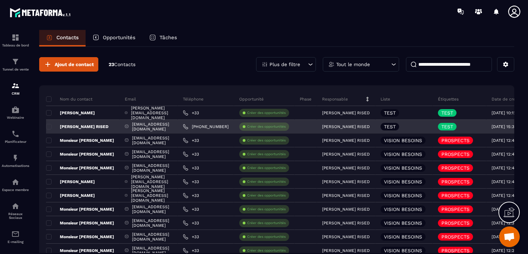
click at [317, 130] on div at bounding box center [306, 127] width 22 height 14
click at [50, 128] on span at bounding box center [49, 127] width 6 height 6
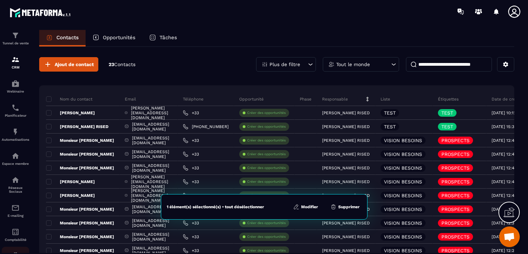
scroll to position [58, 0]
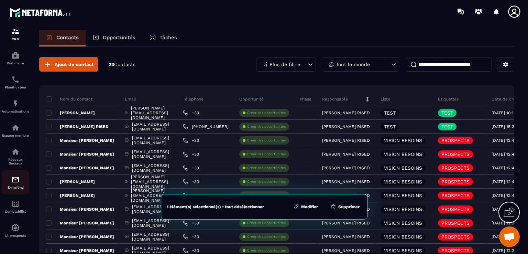
click at [15, 179] on img at bounding box center [15, 179] width 8 height 8
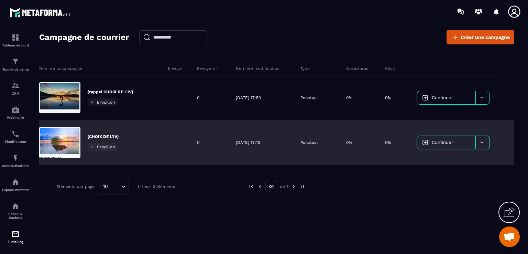
click at [459, 147] on link "Continuer" at bounding box center [446, 142] width 58 height 13
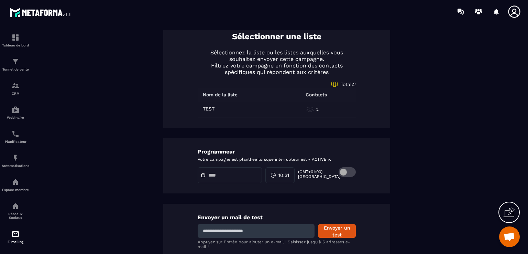
scroll to position [328, 0]
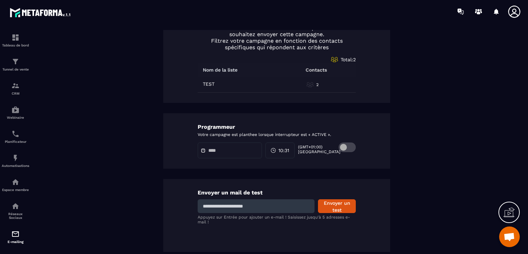
click at [347, 148] on span at bounding box center [347, 147] width 17 height 10
click at [249, 148] on input "text" at bounding box center [232, 150] width 48 height 5
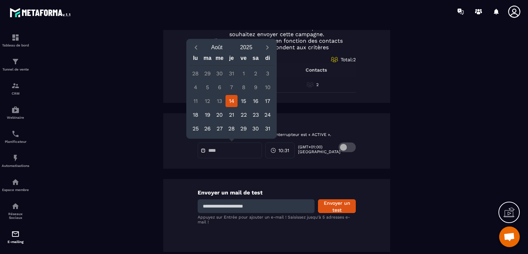
click at [235, 102] on div "14" at bounding box center [232, 101] width 12 height 12
type input "**********"
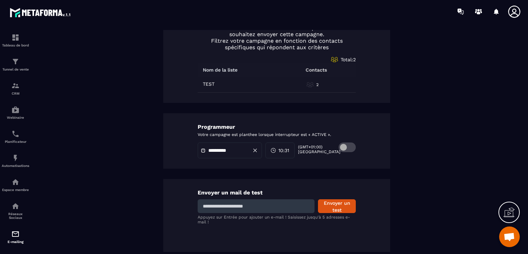
click at [287, 148] on span "10:31" at bounding box center [284, 150] width 11 height 7
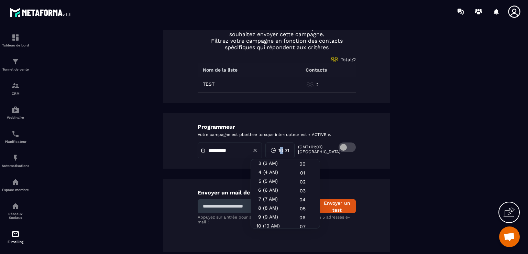
scroll to position [69, 0]
click at [270, 198] on div "11 (11 AM)" at bounding box center [268, 202] width 34 height 9
click at [300, 168] on div "00" at bounding box center [303, 172] width 34 height 9
click at [372, 162] on div "**********" at bounding box center [276, 140] width 227 height 55
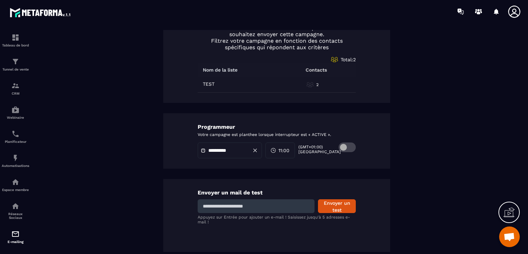
click at [295, 204] on input at bounding box center [256, 206] width 117 height 14
type input "**********"
click at [329, 204] on button "Envoyer un test" at bounding box center [337, 206] width 38 height 14
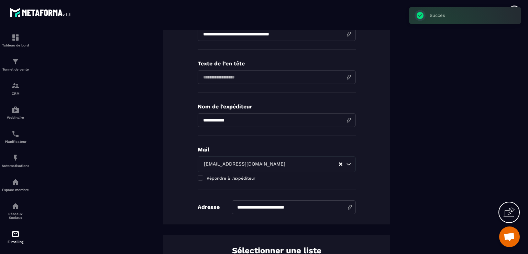
scroll to position [0, 0]
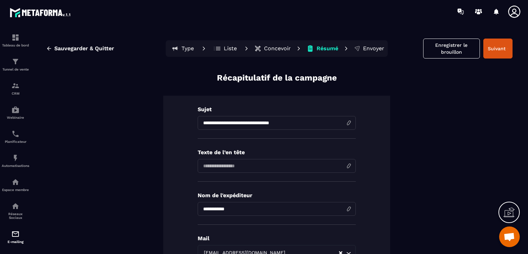
click at [365, 49] on p "Envoyer" at bounding box center [373, 48] width 21 height 7
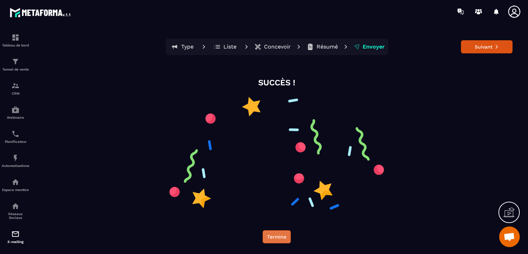
click at [282, 237] on button "Termine" at bounding box center [277, 236] width 28 height 13
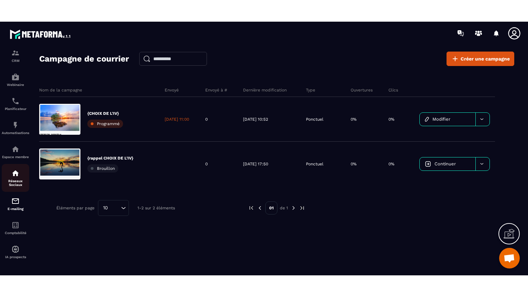
scroll to position [58, 0]
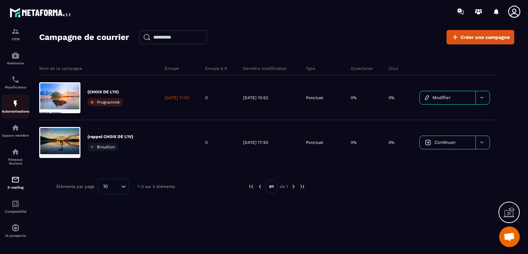
click at [11, 109] on p "Automatisations" at bounding box center [16, 111] width 28 height 4
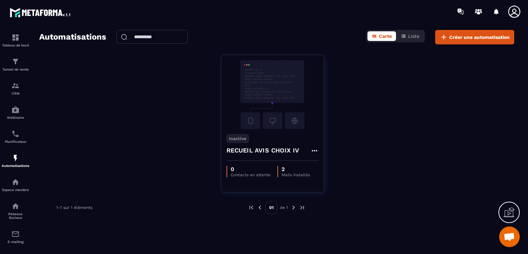
click at [507, 209] on icon at bounding box center [509, 212] width 11 height 11
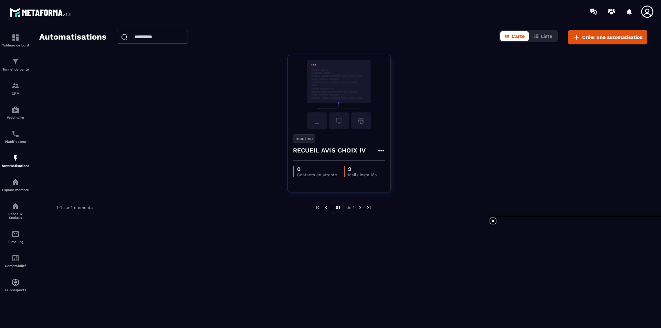
scroll to position [702, 0]
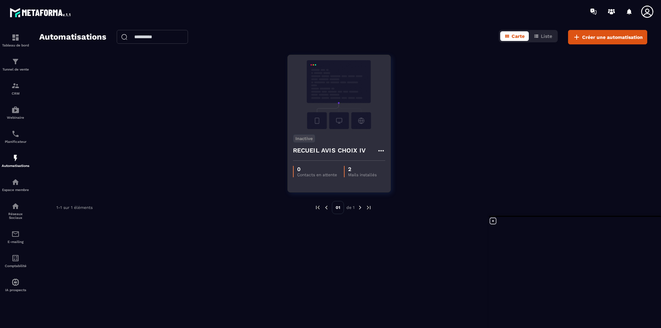
click at [382, 150] on icon at bounding box center [381, 151] width 8 height 8
click at [390, 164] on link "Modifier" at bounding box center [397, 166] width 37 height 15
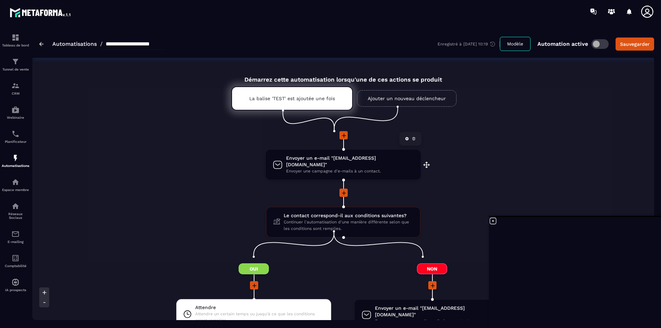
click at [405, 139] on icon at bounding box center [406, 138] width 3 height 3
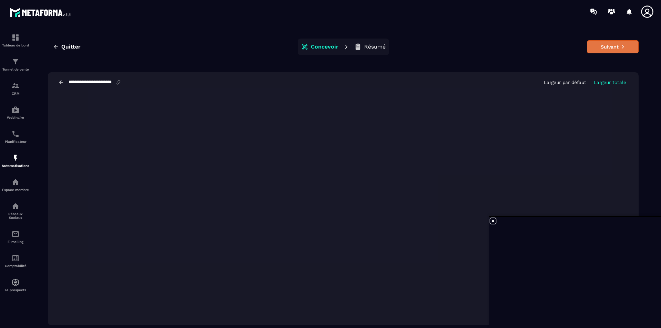
click at [528, 51] on button "Suivant" at bounding box center [613, 46] width 52 height 13
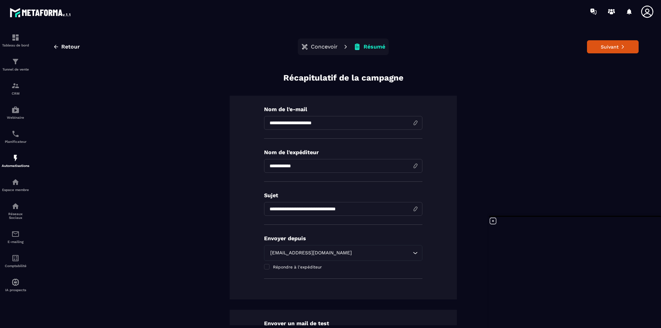
click at [413, 122] on input "**********" at bounding box center [343, 123] width 158 height 14
drag, startPoint x: 329, startPoint y: 125, endPoint x: 253, endPoint y: 111, distance: 77.7
click at [252, 120] on div "**********" at bounding box center [342, 198] width 227 height 204
drag, startPoint x: 313, startPoint y: 168, endPoint x: 246, endPoint y: 168, distance: 67.4
click at [246, 168] on div "**********" at bounding box center [342, 198] width 227 height 204
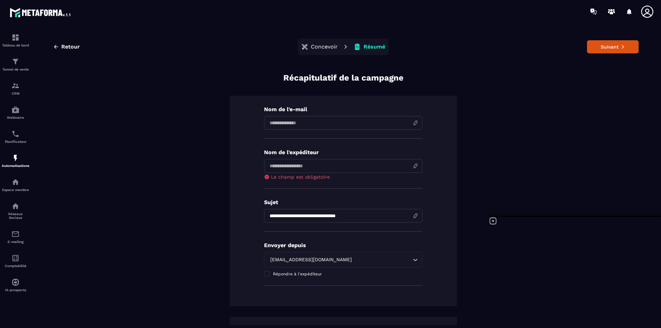
click at [377, 239] on div "**********" at bounding box center [342, 201] width 227 height 211
click at [62, 49] on span "Retour" at bounding box center [70, 46] width 19 height 7
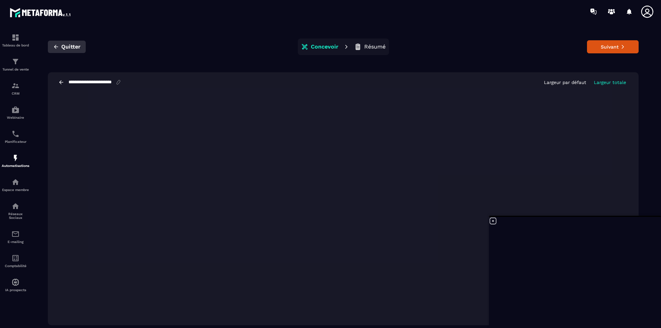
click at [55, 48] on icon "button" at bounding box center [56, 47] width 6 height 6
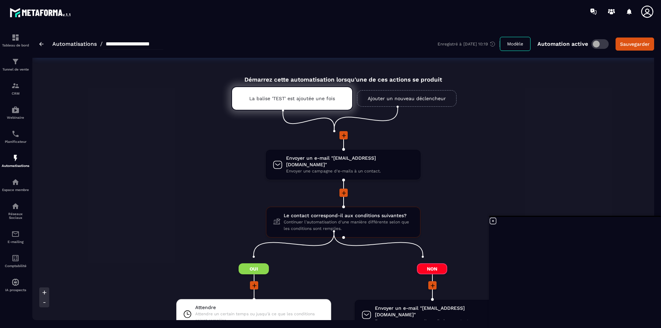
click at [341, 136] on icon at bounding box center [343, 135] width 7 height 7
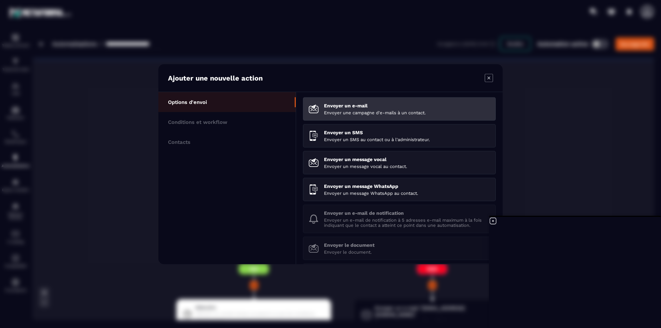
click at [344, 109] on div "Envoyer un e-mail Envoyer une campagne d'e-mails à un contact." at bounding box center [407, 109] width 166 height 12
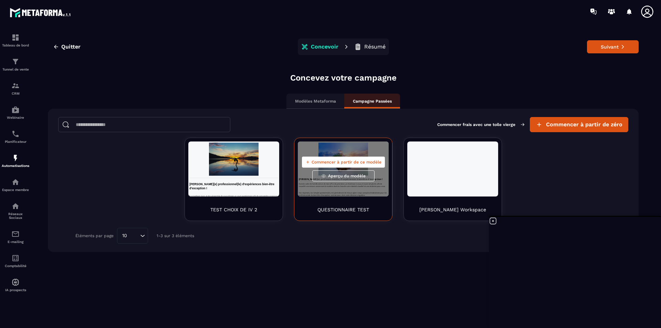
click at [364, 160] on span "Commencer à partir de ce modèle" at bounding box center [346, 162] width 70 height 6
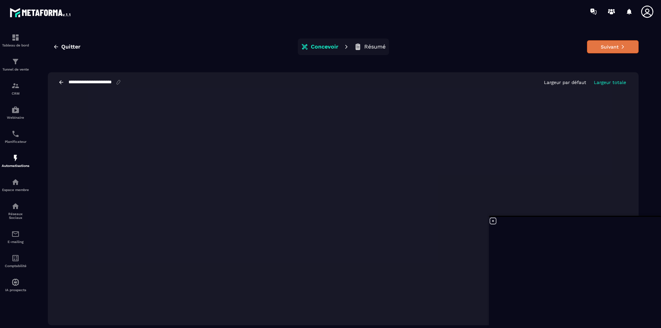
click at [528, 45] on button "Suivant" at bounding box center [613, 46] width 52 height 13
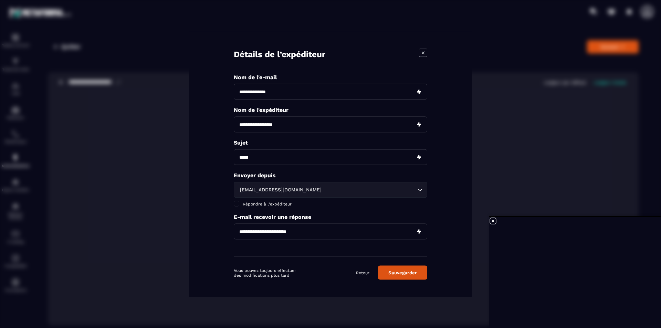
click at [375, 156] on input "Modal window" at bounding box center [330, 157] width 193 height 16
type input "**********"
click at [237, 203] on span "Modal window" at bounding box center [237, 204] width 6 height 6
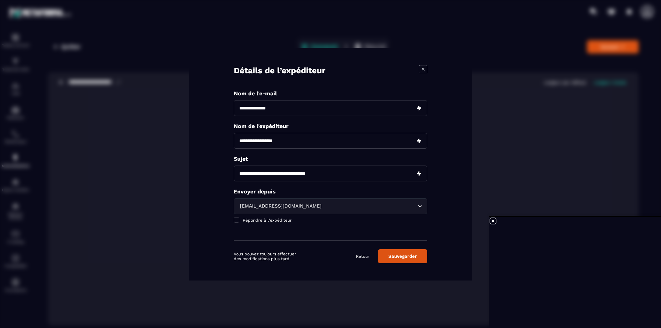
click at [401, 254] on button "Sauvegarder" at bounding box center [402, 256] width 49 height 14
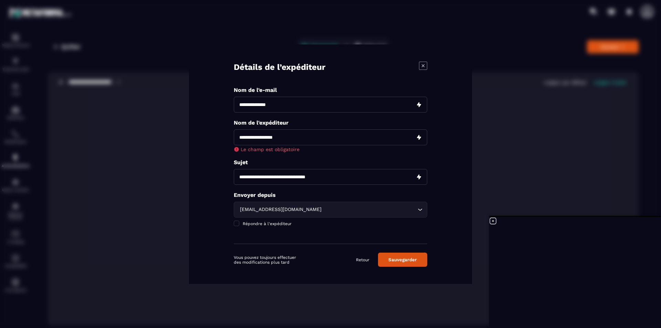
click at [330, 143] on input "Modal window" at bounding box center [330, 137] width 193 height 16
type input "**********"
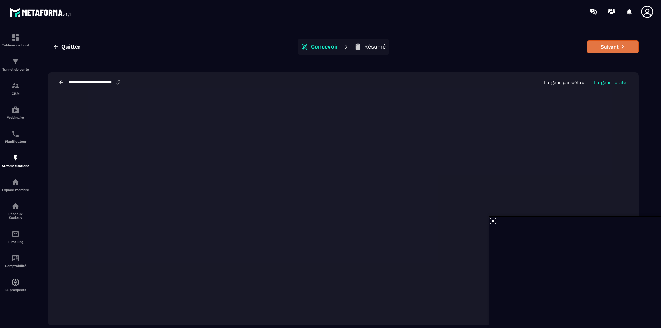
click at [528, 46] on button "Suivant" at bounding box center [613, 46] width 52 height 13
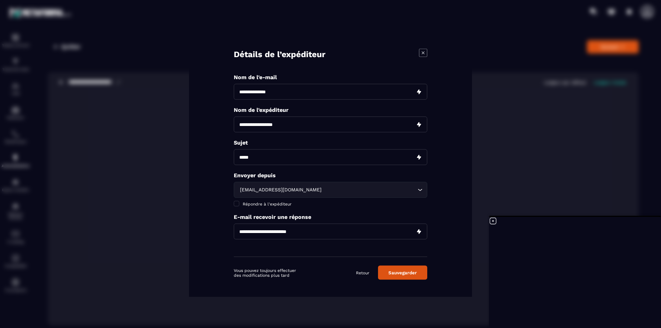
click at [283, 77] on p "Nom de l'e-mail" at bounding box center [330, 77] width 193 height 7
copy p "Nom de l'e-mail"
drag, startPoint x: 278, startPoint y: 77, endPoint x: 257, endPoint y: 93, distance: 25.9
click at [257, 93] on div "Nom de l'e-mail Nom de l'expéditeur [DEMOGRAPHIC_DATA] Envoyer depuis [EMAIL_AD…" at bounding box center [330, 165] width 193 height 183
click at [290, 91] on input "Modal window" at bounding box center [330, 92] width 193 height 16
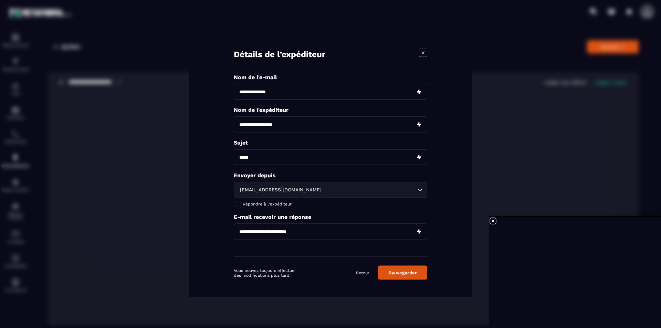
drag, startPoint x: 287, startPoint y: 93, endPoint x: 234, endPoint y: 95, distance: 53.4
click at [234, 95] on input "Modal window" at bounding box center [330, 92] width 193 height 16
paste input "**********"
type input "**********"
drag, startPoint x: 289, startPoint y: 112, endPoint x: 226, endPoint y: 110, distance: 63.0
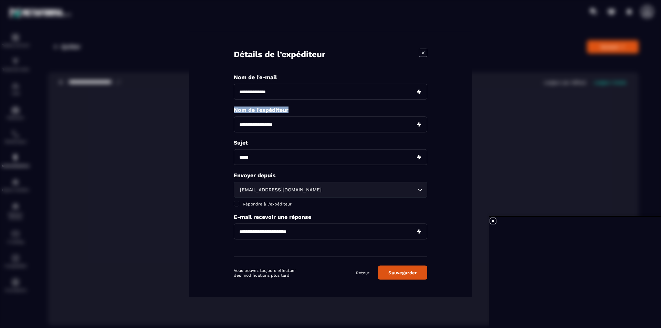
click at [226, 110] on div "**********" at bounding box center [330, 163] width 283 height 265
copy p "Nom de l'expéditeur"
click at [291, 126] on input "Modal window" at bounding box center [330, 124] width 193 height 16
drag, startPoint x: 291, startPoint y: 124, endPoint x: 232, endPoint y: 123, distance: 59.2
click at [232, 123] on div "**********" at bounding box center [330, 163] width 283 height 265
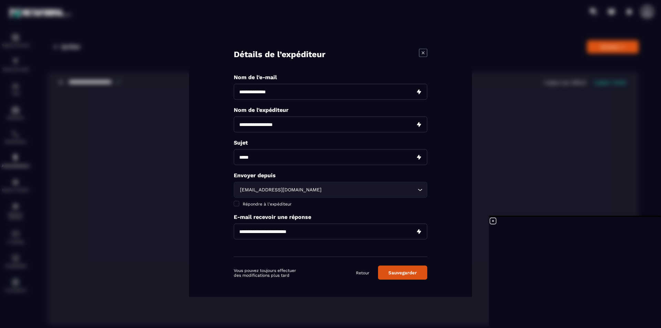
paste input "**********"
type input "**********"
click at [293, 160] on input "Modal window" at bounding box center [330, 157] width 193 height 16
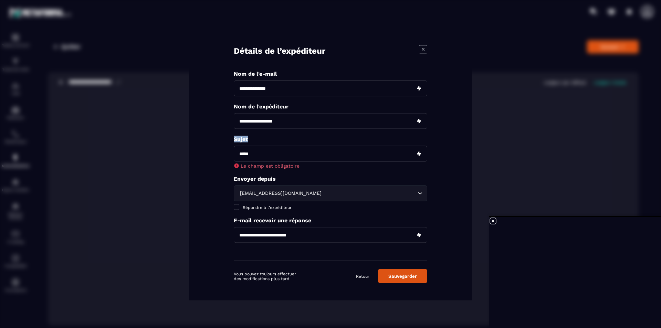
drag, startPoint x: 247, startPoint y: 139, endPoint x: 232, endPoint y: 140, distance: 15.5
click at [232, 140] on div "**********" at bounding box center [330, 164] width 283 height 272
copy p "Sujet"
click at [251, 155] on input "Modal window" at bounding box center [330, 154] width 193 height 16
paste input "*****"
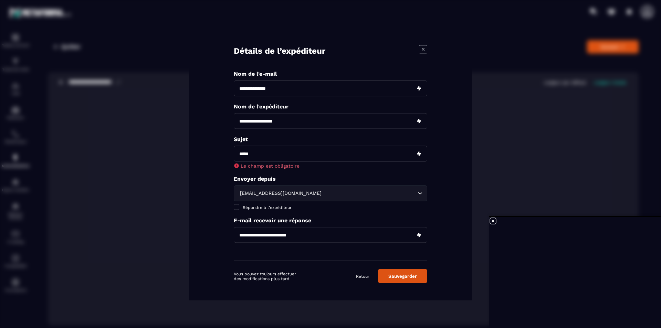
type input "*****"
click at [344, 194] on div "[EMAIL_ADDRESS][DOMAIN_NAME] Loading..." at bounding box center [330, 193] width 193 height 16
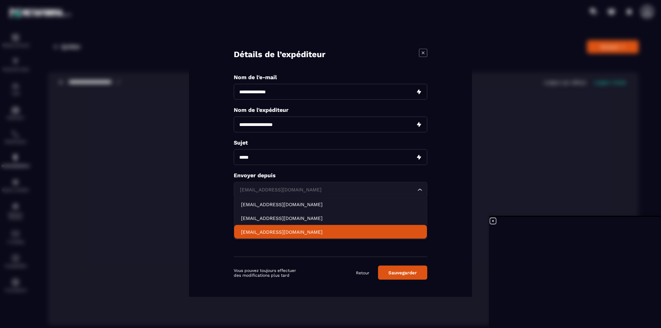
click at [213, 217] on div "**********" at bounding box center [330, 163] width 283 height 265
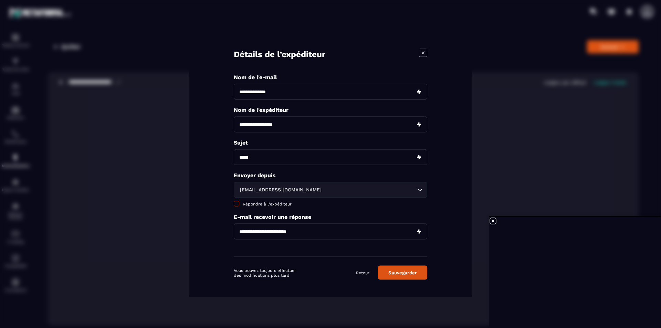
click at [236, 204] on span "Modal window" at bounding box center [237, 204] width 6 height 6
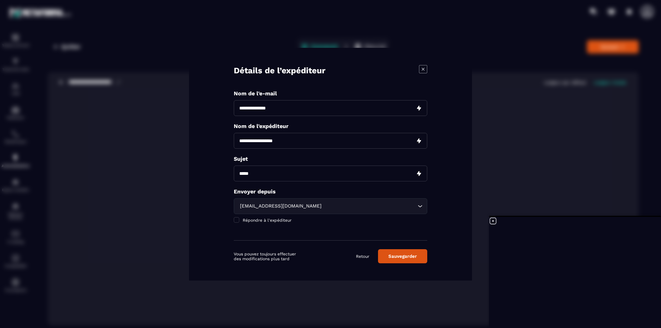
click at [416, 254] on button "Sauvegarder" at bounding box center [402, 256] width 49 height 14
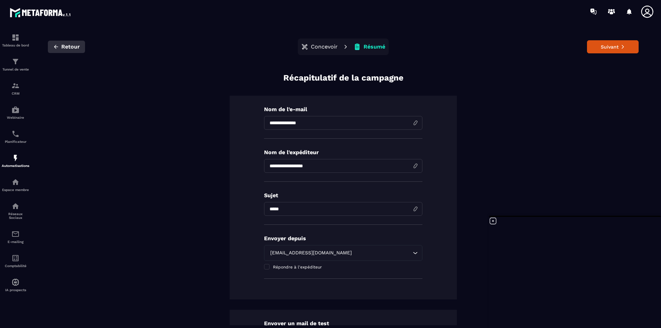
click at [57, 47] on icon "button" at bounding box center [56, 47] width 6 height 6
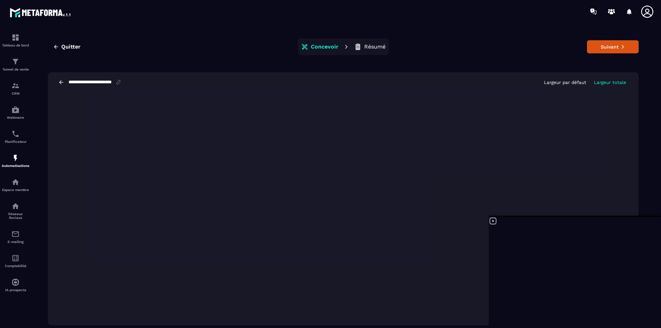
click at [57, 48] on icon "button" at bounding box center [56, 47] width 6 height 6
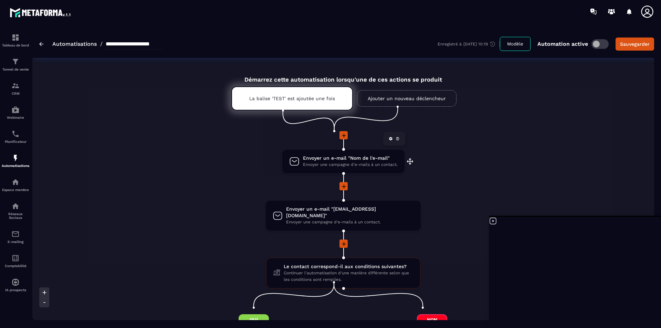
click at [398, 139] on icon at bounding box center [397, 139] width 2 height 2
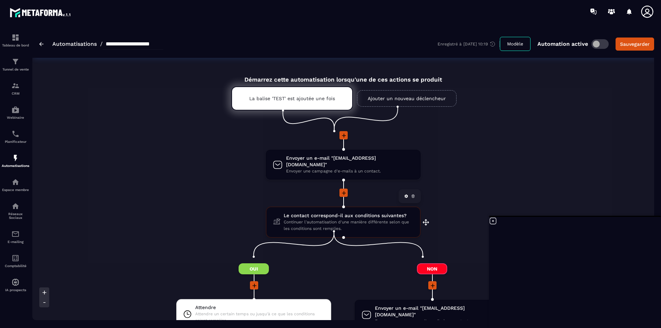
click at [342, 212] on span "Le contact correspond-il aux conditions suivantes?" at bounding box center [347, 215] width 129 height 7
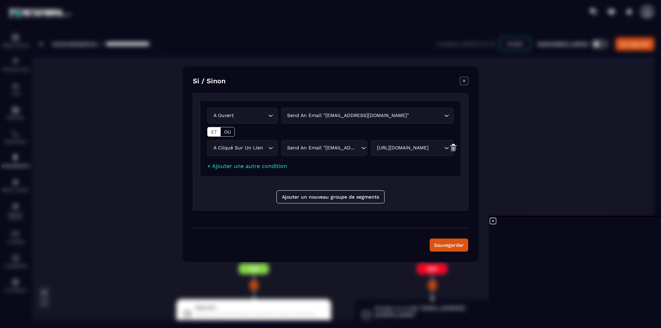
click at [464, 81] on icon "Modal window" at bounding box center [464, 81] width 8 height 8
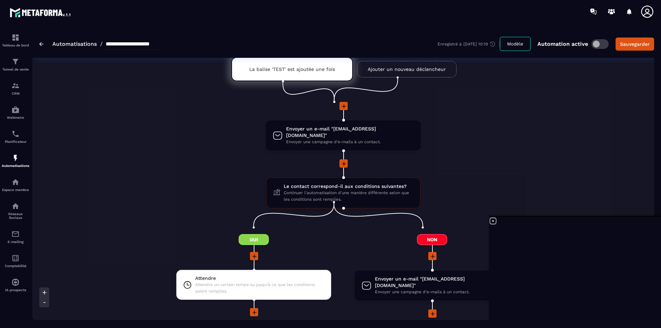
scroll to position [69, 0]
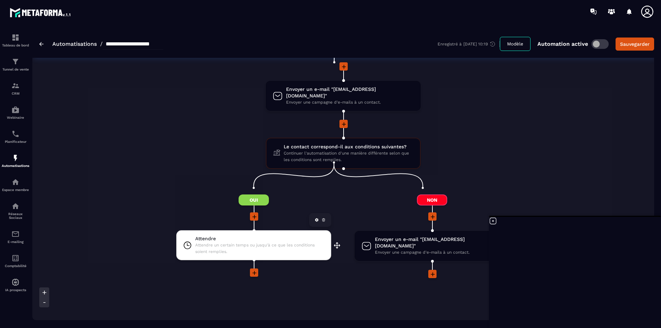
click at [256, 242] on span "Attendre un certain temps ou jusqu'à ce que les conditions soient remplies." at bounding box center [259, 248] width 129 height 13
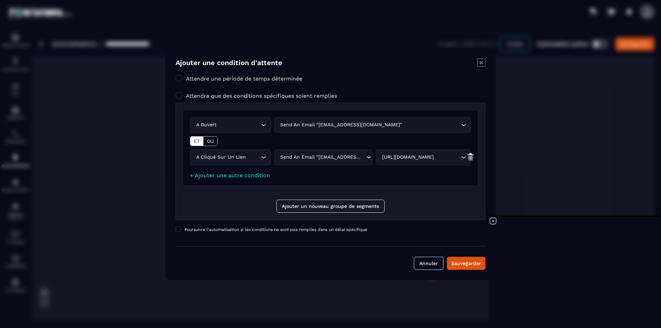
click at [484, 61] on icon "Modal window" at bounding box center [481, 62] width 8 height 8
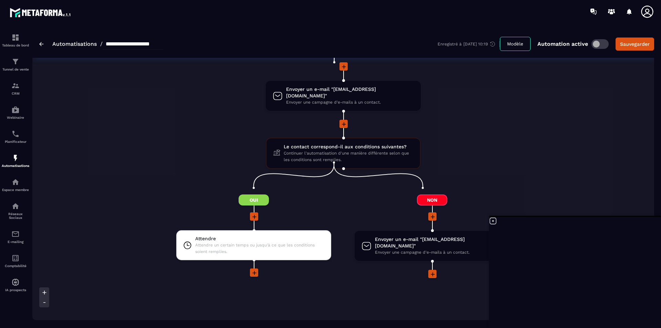
click at [258, 213] on icon at bounding box center [254, 216] width 7 height 7
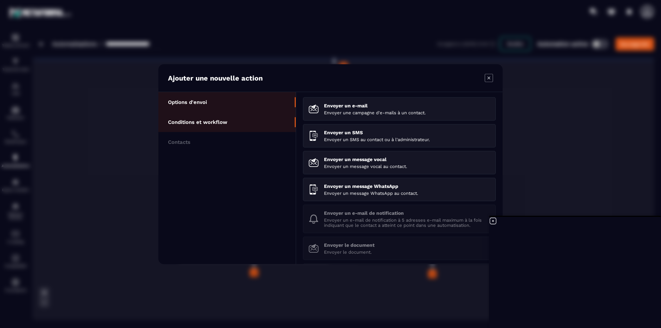
click at [183, 124] on p "Conditions et workflow" at bounding box center [197, 122] width 59 height 6
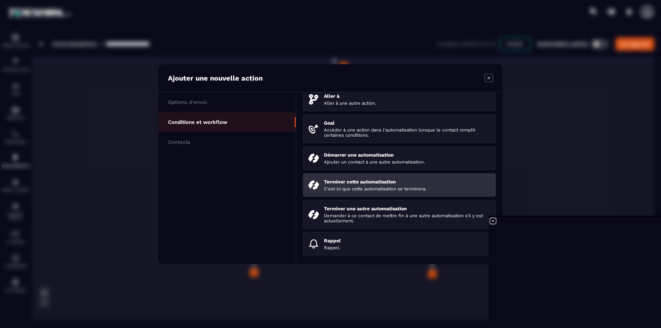
click at [350, 184] on p "Terminer cette automatisation" at bounding box center [407, 182] width 166 height 6
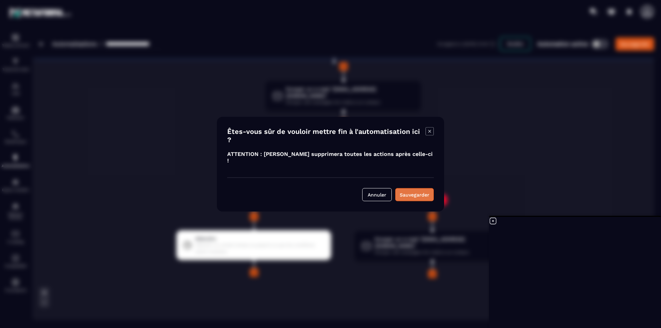
click at [421, 191] on div "Sauvegarder" at bounding box center [414, 194] width 30 height 7
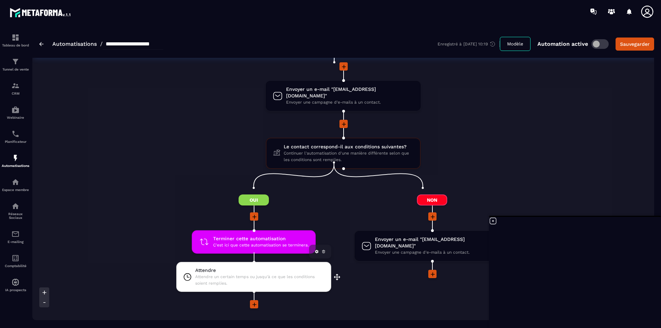
click at [325, 249] on icon at bounding box center [323, 251] width 4 height 4
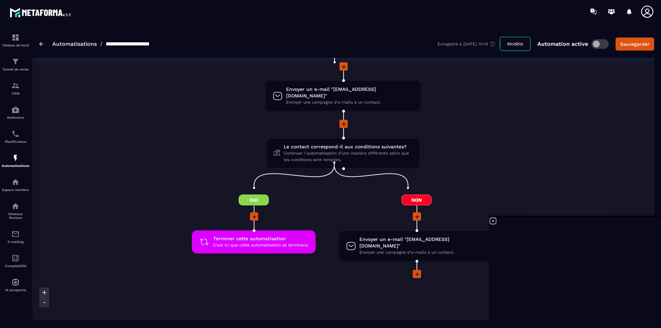
click at [258, 213] on icon at bounding box center [254, 216] width 7 height 7
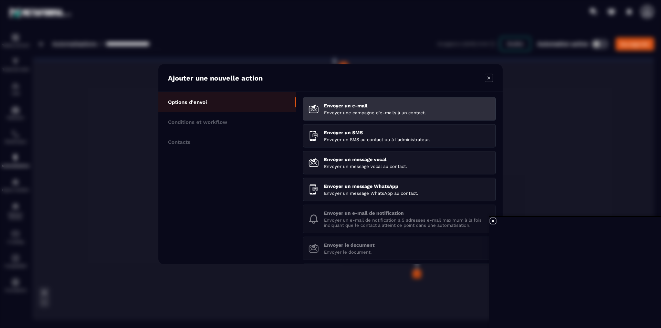
click at [372, 114] on p "Envoyer une campagne d'e-mails à un contact." at bounding box center [407, 112] width 166 height 5
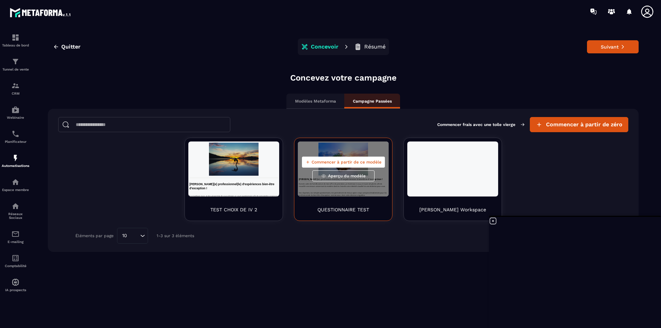
click at [336, 165] on button "Commencer à partir de ce modèle" at bounding box center [343, 162] width 83 height 11
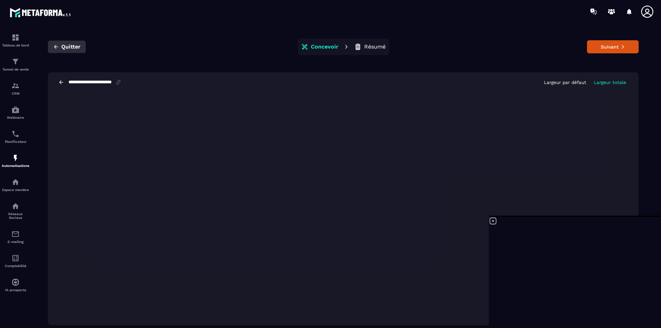
click at [56, 46] on icon "button" at bounding box center [56, 47] width 6 height 6
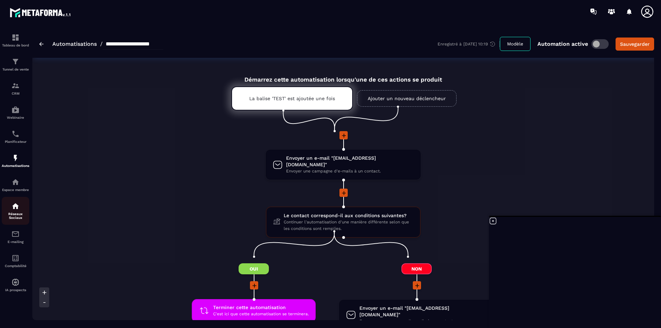
click at [15, 217] on p "Réseaux Sociaux" at bounding box center [16, 216] width 28 height 8
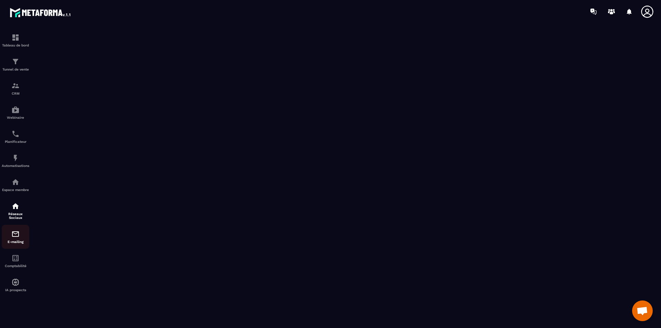
click at [14, 239] on div "E-mailing" at bounding box center [16, 237] width 28 height 14
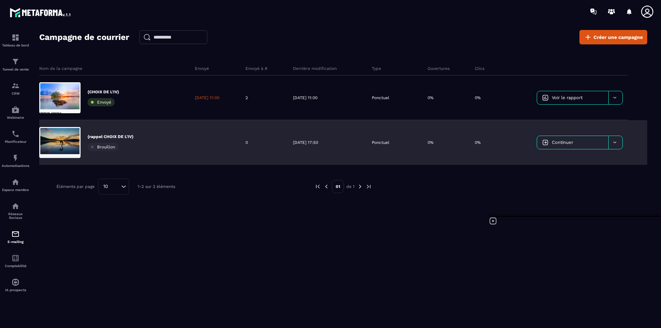
click at [528, 140] on div at bounding box center [615, 142] width 14 height 13
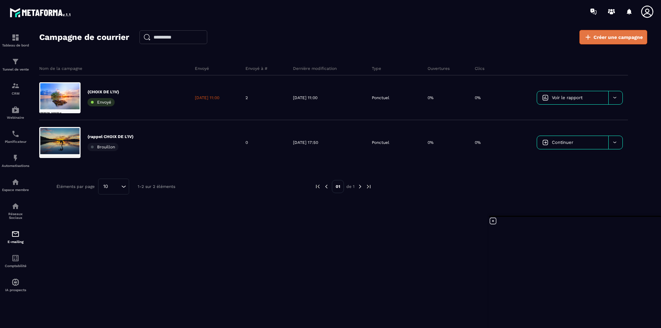
click at [528, 37] on icon at bounding box center [587, 37] width 8 height 8
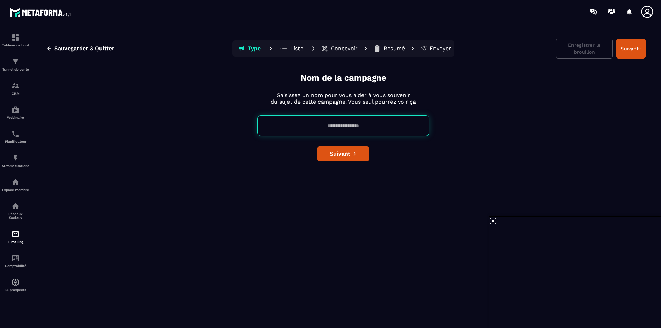
click at [339, 122] on input at bounding box center [343, 125] width 172 height 21
type input "**********"
click at [339, 157] on button "Suivant" at bounding box center [343, 153] width 52 height 15
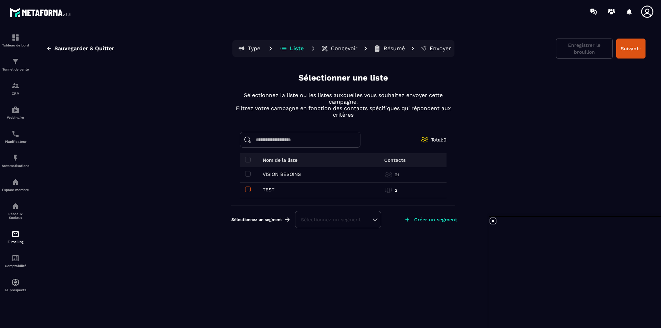
click at [248, 188] on span at bounding box center [248, 189] width 6 height 6
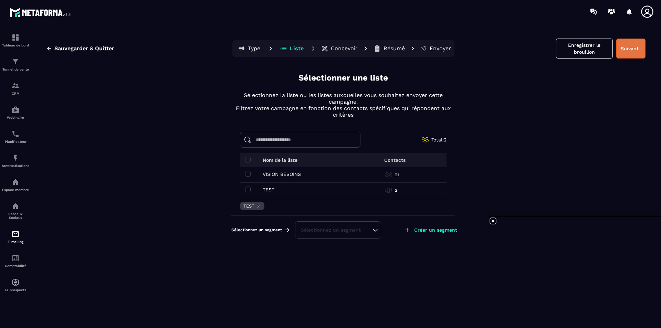
click at [528, 51] on button "Suivant" at bounding box center [630, 49] width 29 height 20
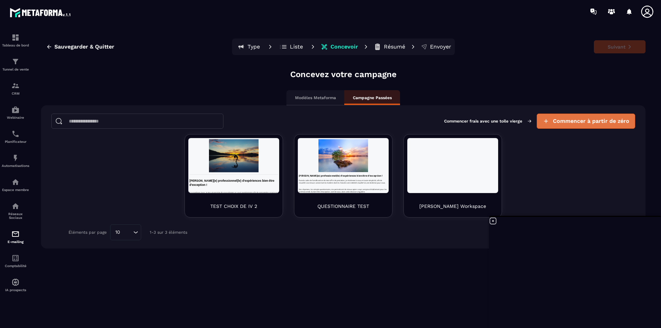
click at [528, 118] on span "Commencer à partir de zéro" at bounding box center [591, 121] width 76 height 7
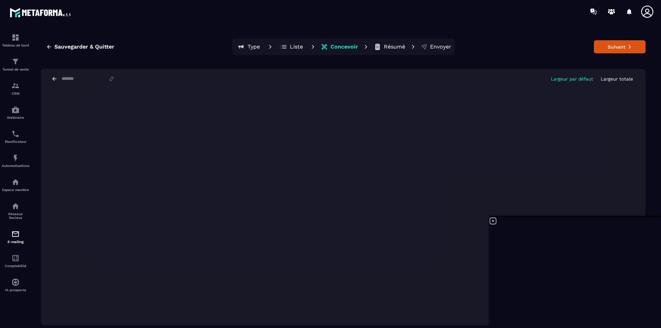
click at [528, 81] on p "Largeur totale" at bounding box center [616, 78] width 32 height 5
click at [494, 221] on icon at bounding box center [493, 221] width 8 height 8
